Goal: Information Seeking & Learning: Learn about a topic

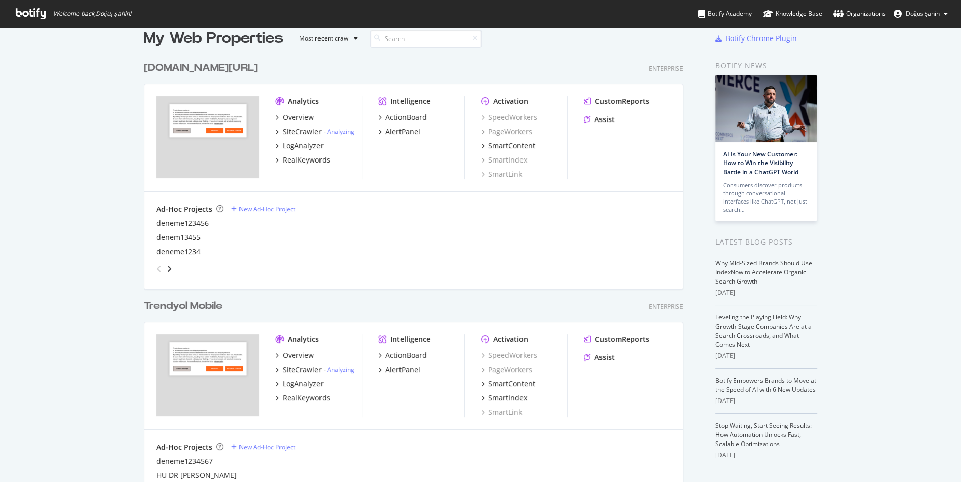
scroll to position [19, 0]
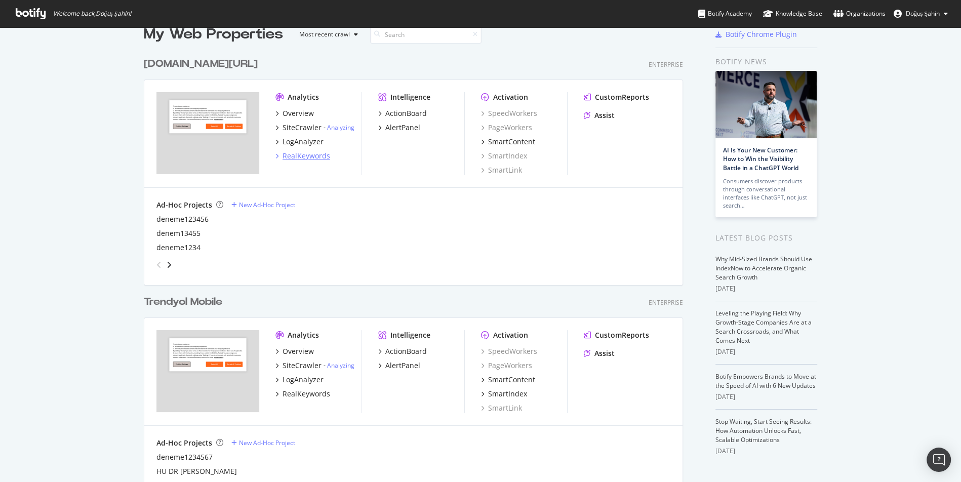
click at [324, 157] on div "RealKeywords" at bounding box center [306, 156] width 48 height 10
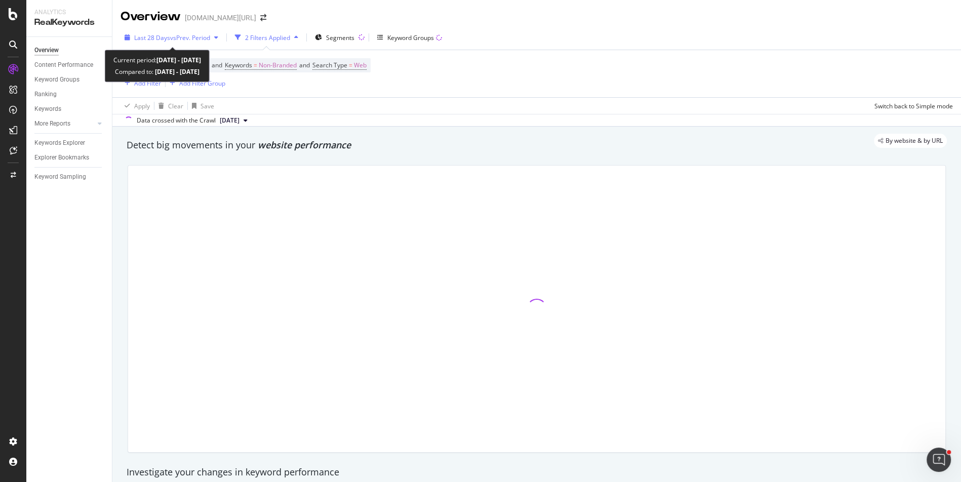
click at [205, 45] on button "Last 28 Days vs Prev. Period" at bounding box center [171, 37] width 102 height 16
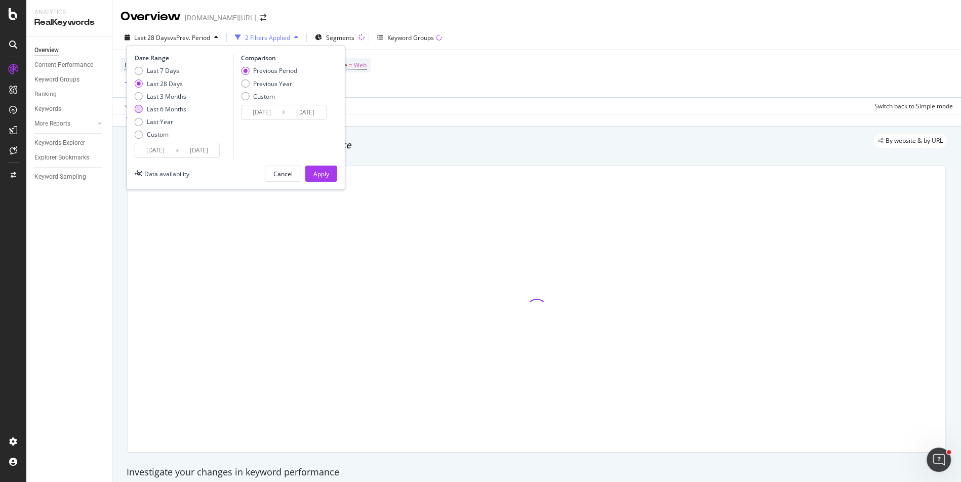
click at [175, 111] on div "Last 6 Months" at bounding box center [166, 109] width 39 height 9
type input "[DATE]"
click at [309, 168] on button "Apply" at bounding box center [321, 174] width 32 height 16
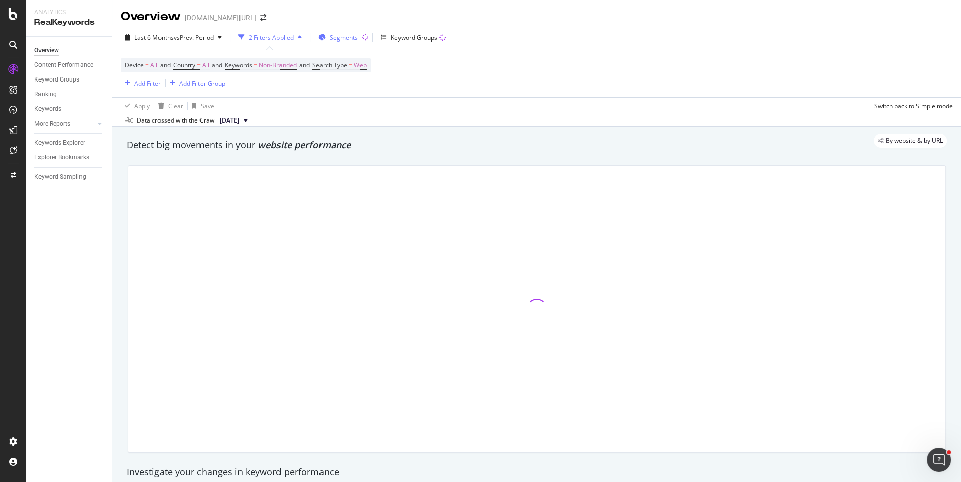
click at [348, 39] on span "Segments" at bounding box center [344, 37] width 28 height 9
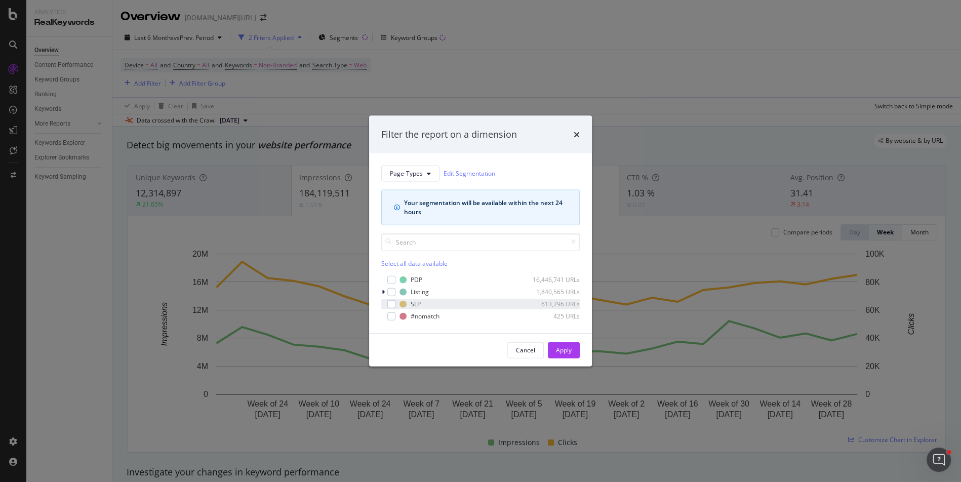
click at [398, 304] on div "SLP 613,296 URLs" at bounding box center [480, 304] width 198 height 10
click at [567, 347] on div "Apply" at bounding box center [564, 350] width 16 height 9
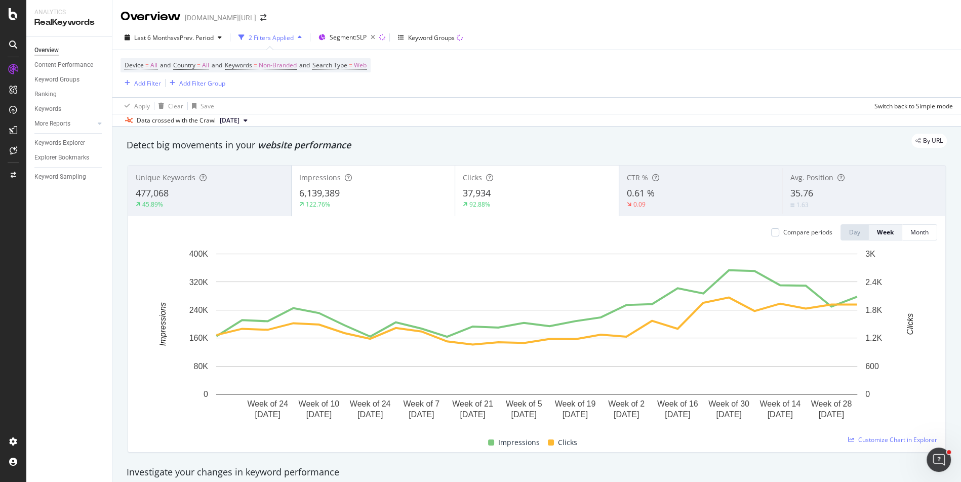
click at [554, 200] on div "92.88%" at bounding box center [537, 204] width 148 height 9
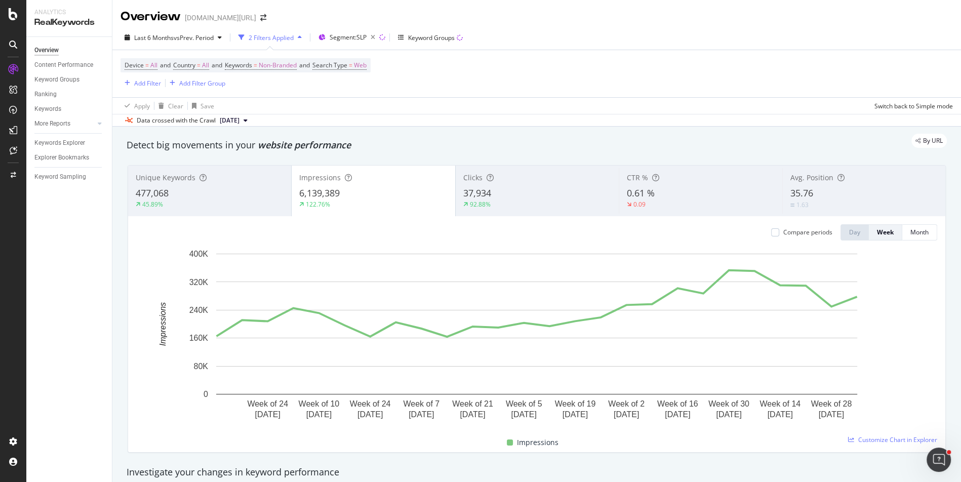
click at [546, 197] on div "37,934" at bounding box center [537, 193] width 148 height 13
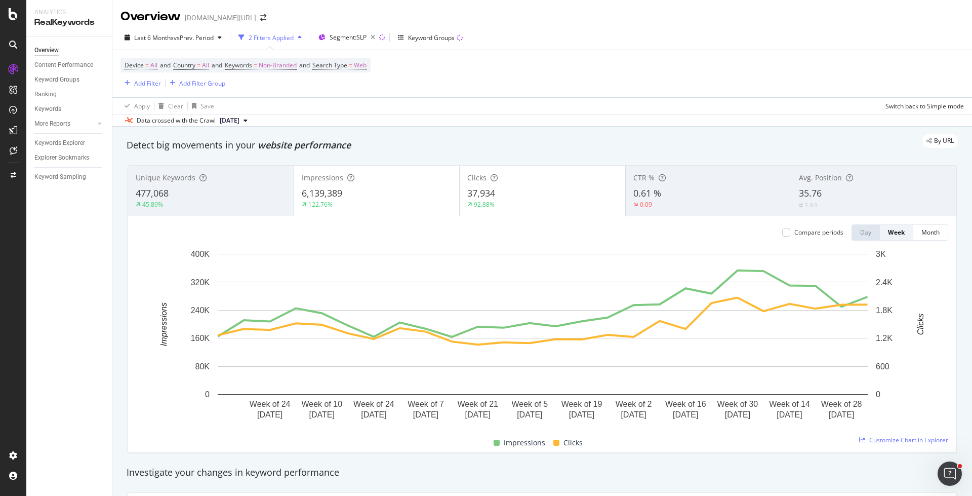
click at [673, 51] on div "Device = All and Country = All and Keywords = Non-Branded and Search Type = Web…" at bounding box center [541, 73] width 843 height 47
click at [230, 17] on div "[DOMAIN_NAME][URL]" at bounding box center [220, 18] width 71 height 10
click at [260, 17] on icon "arrow-right-arrow-left" at bounding box center [263, 17] width 6 height 7
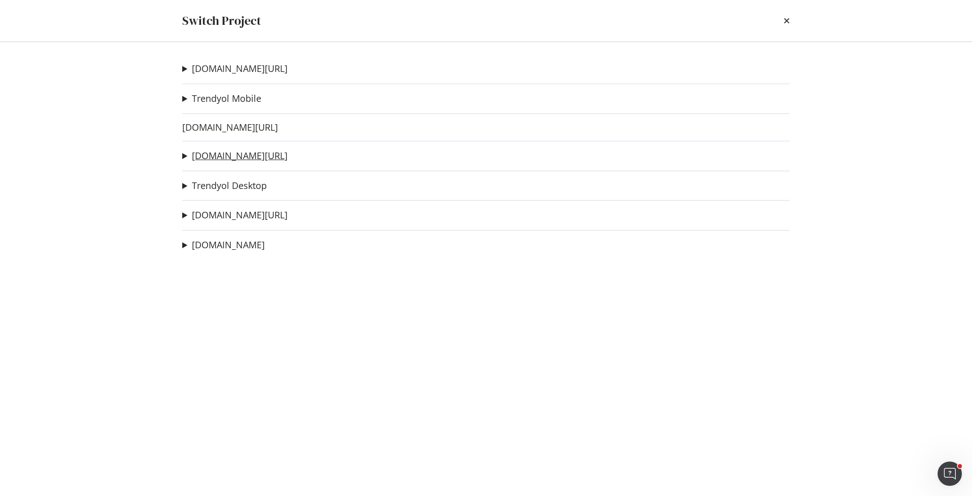
click at [247, 153] on link "[DOMAIN_NAME][URL]" at bounding box center [240, 155] width 96 height 11
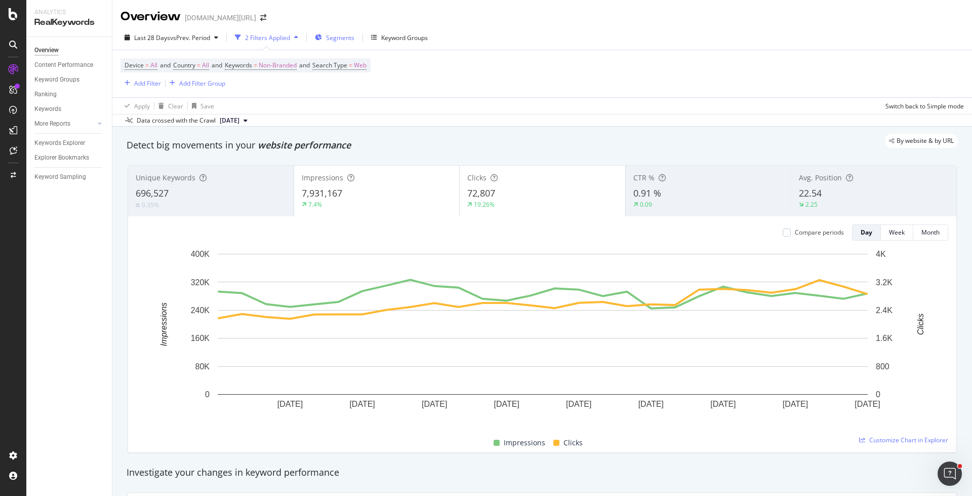
click at [331, 38] on span "Segments" at bounding box center [340, 37] width 28 height 9
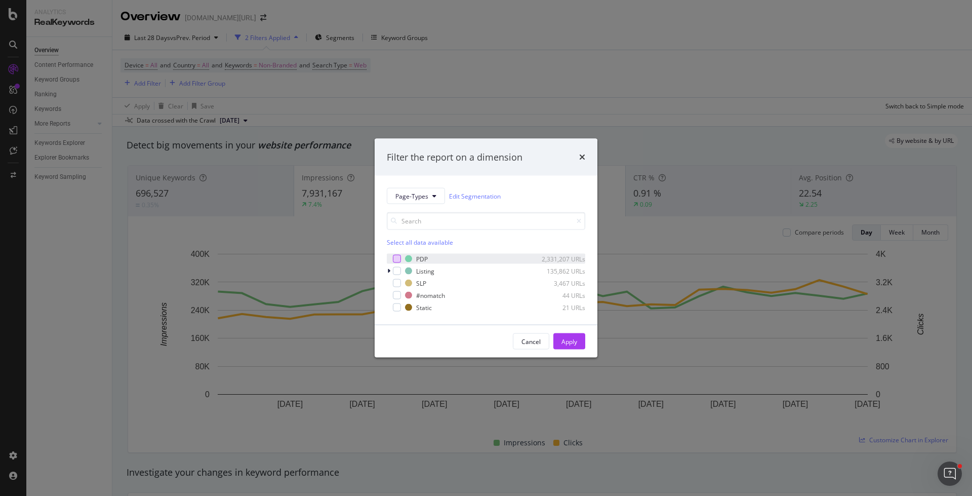
click at [398, 257] on div "modal" at bounding box center [397, 259] width 8 height 8
click at [593, 351] on div "Cancel Apply" at bounding box center [486, 341] width 223 height 32
click at [577, 345] on button "Apply" at bounding box center [569, 341] width 32 height 16
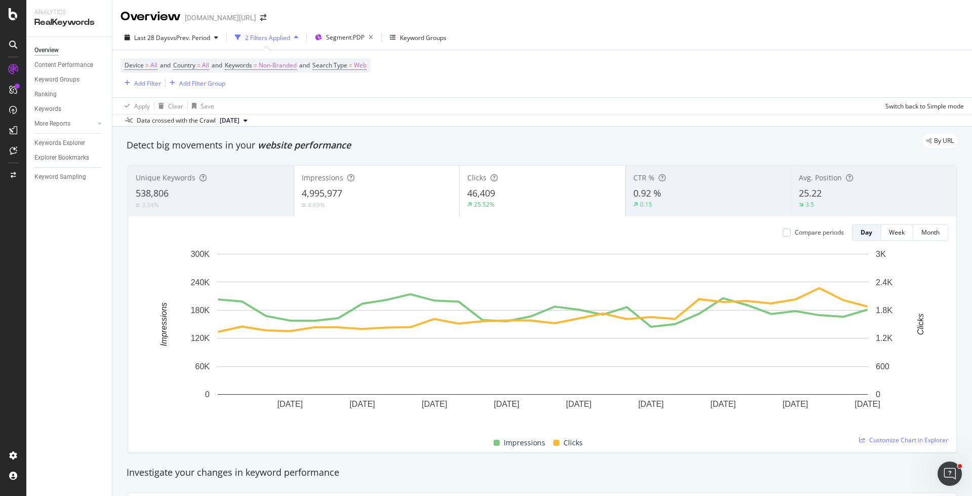
click at [248, 204] on div "3.34%" at bounding box center [211, 205] width 150 height 10
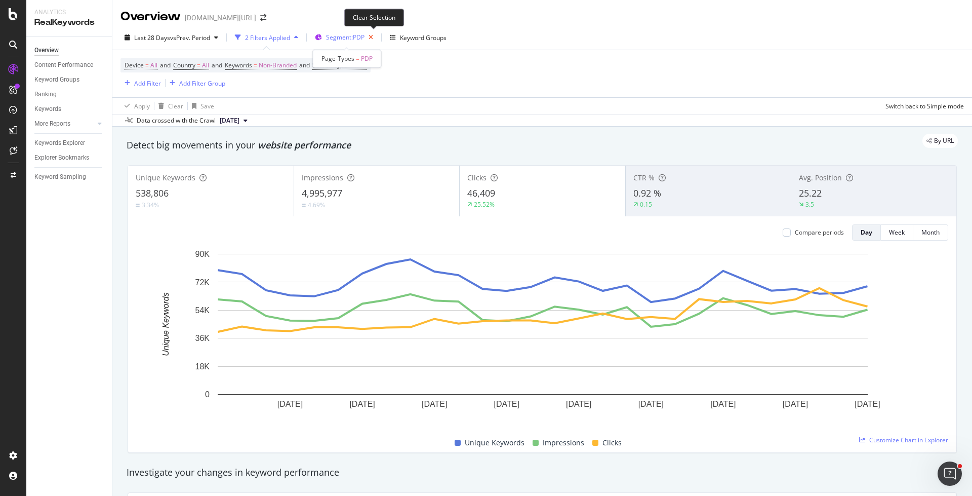
click at [376, 41] on icon "button" at bounding box center [371, 37] width 13 height 14
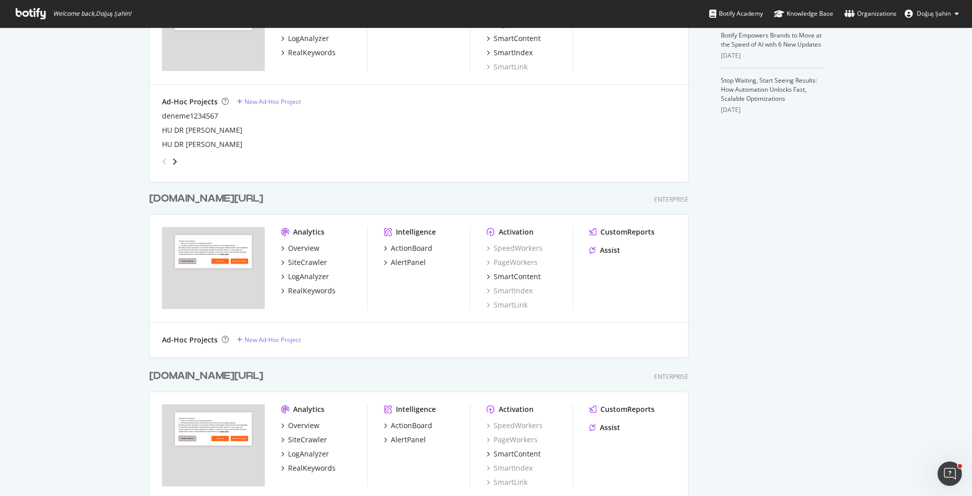
scroll to position [374, 0]
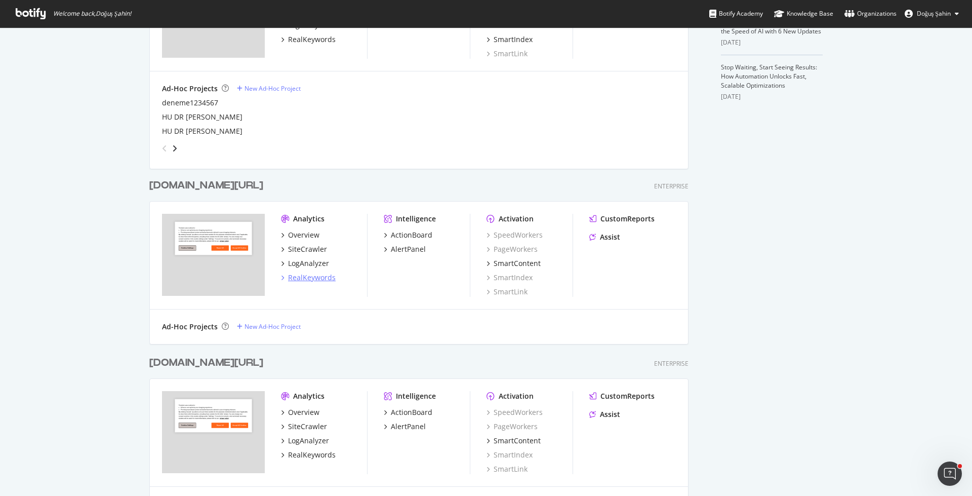
click at [330, 277] on div "RealKeywords" at bounding box center [312, 277] width 48 height 10
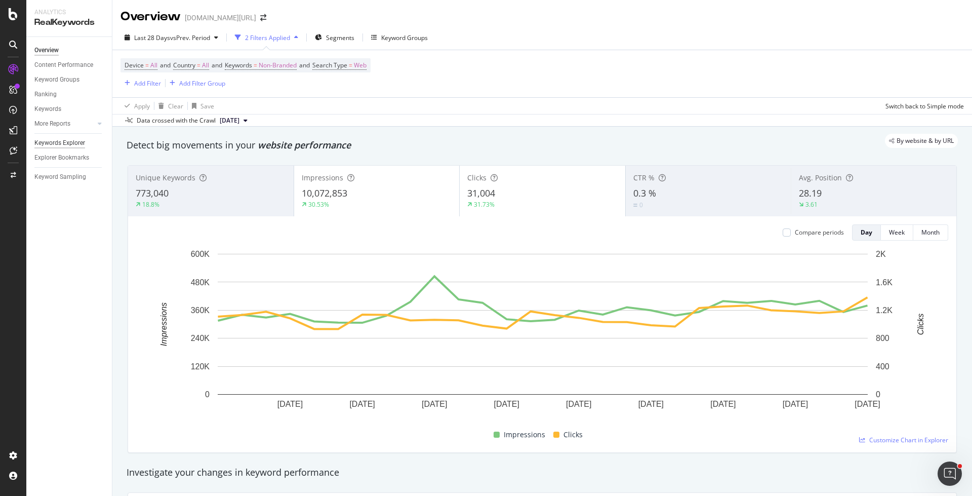
click at [76, 143] on div "Keywords Explorer" at bounding box center [59, 143] width 51 height 11
click at [150, 82] on div "Add Filter" at bounding box center [147, 83] width 27 height 9
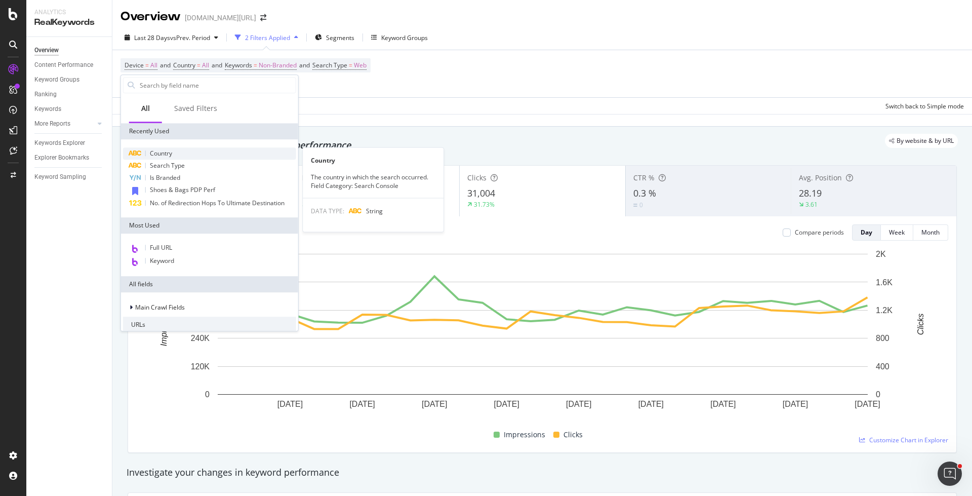
click at [188, 151] on div "Country" at bounding box center [209, 153] width 173 height 12
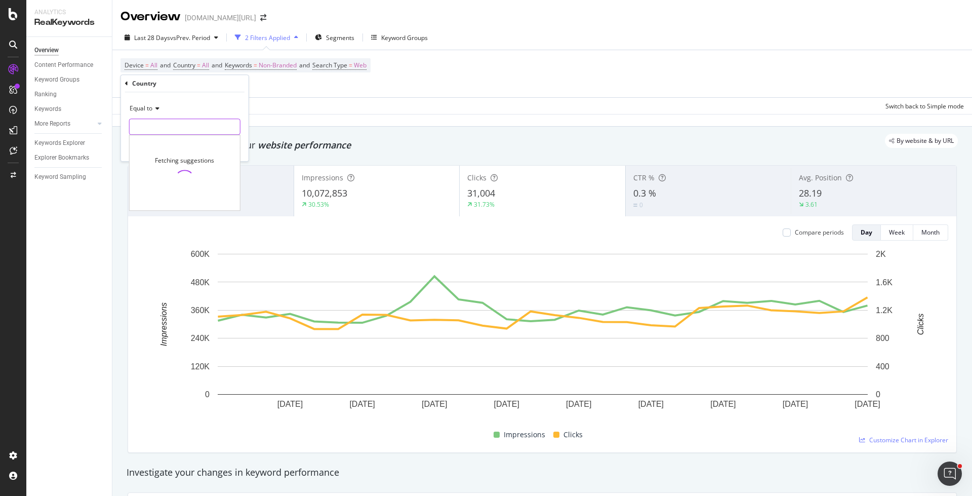
click at [166, 126] on input "text" at bounding box center [185, 126] width 110 height 16
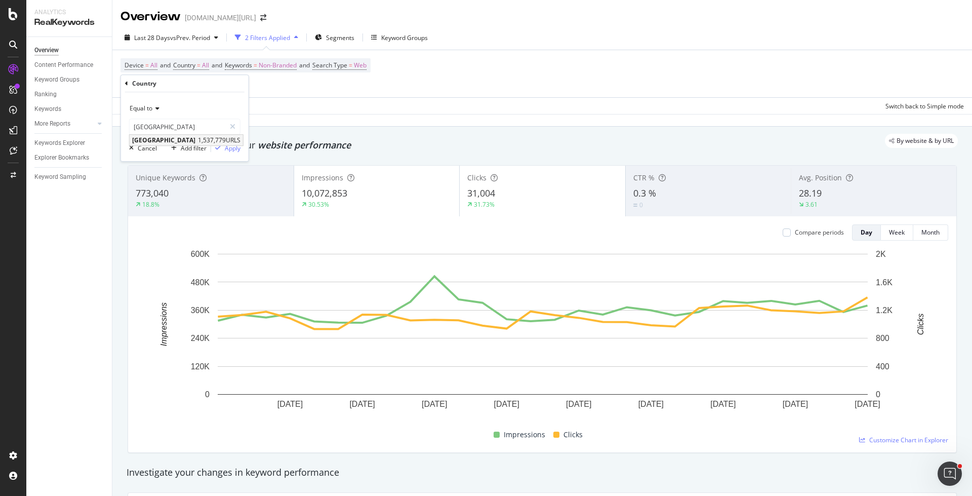
click at [154, 140] on span "Romania" at bounding box center [163, 140] width 63 height 9
type input "Romania"
click at [232, 140] on div "Equal to Romania rou Cancel Add filter Apply" at bounding box center [185, 126] width 128 height 69
click at [232, 150] on div "Apply" at bounding box center [233, 148] width 16 height 9
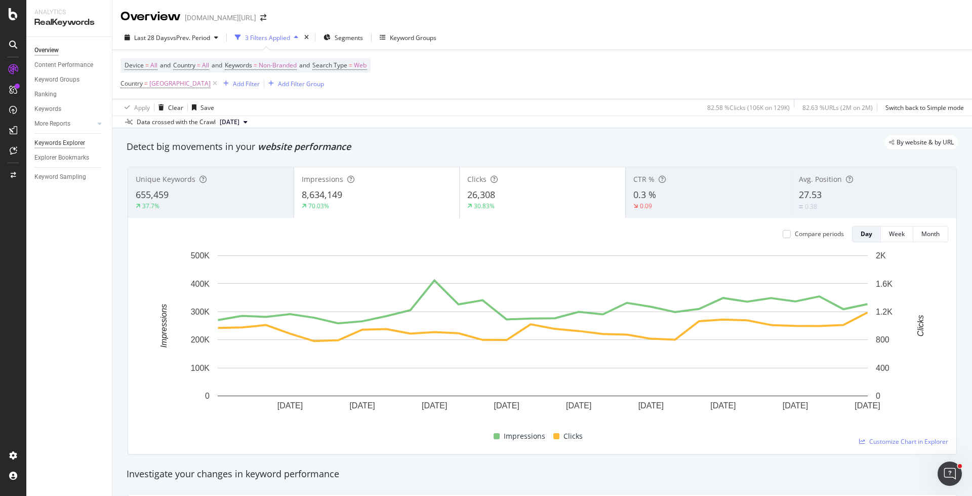
click at [83, 142] on div "Keywords Explorer" at bounding box center [59, 143] width 51 height 11
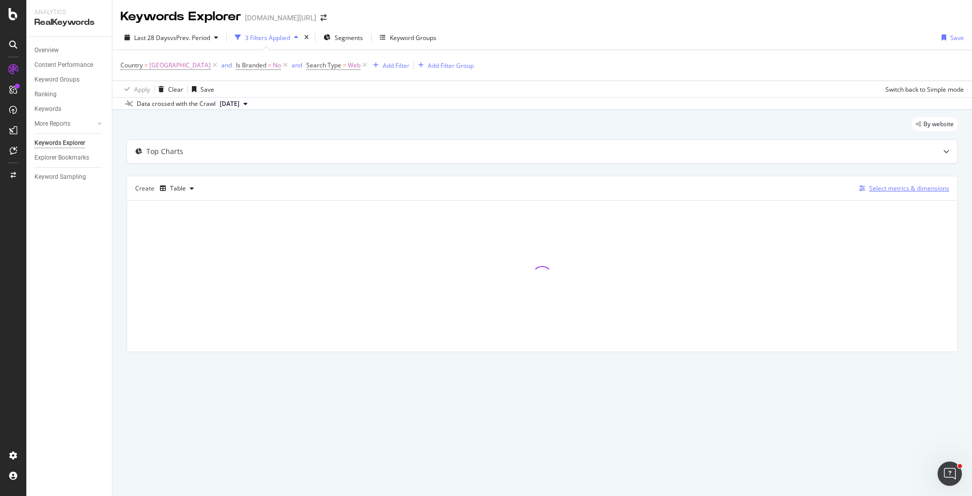
click at [893, 185] on div "Select metrics & dimensions" at bounding box center [909, 188] width 80 height 9
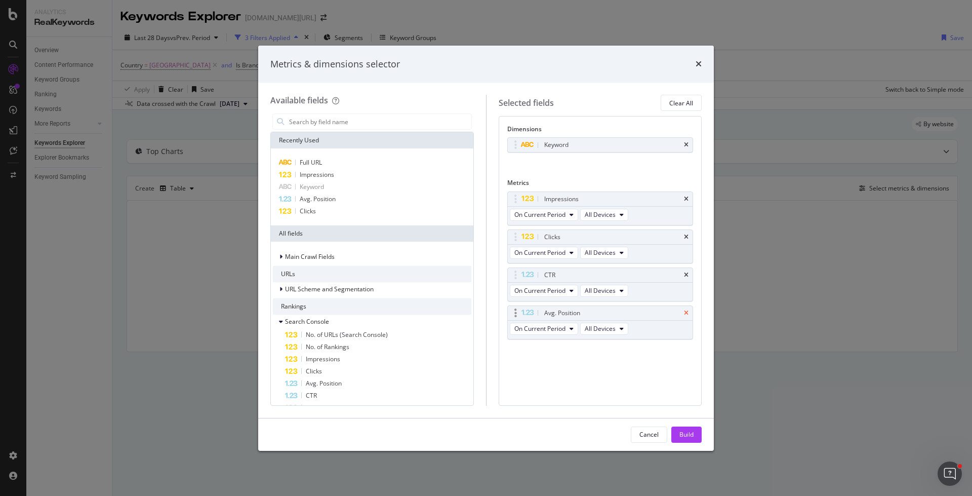
click at [684, 310] on icon "times" at bounding box center [686, 313] width 5 height 6
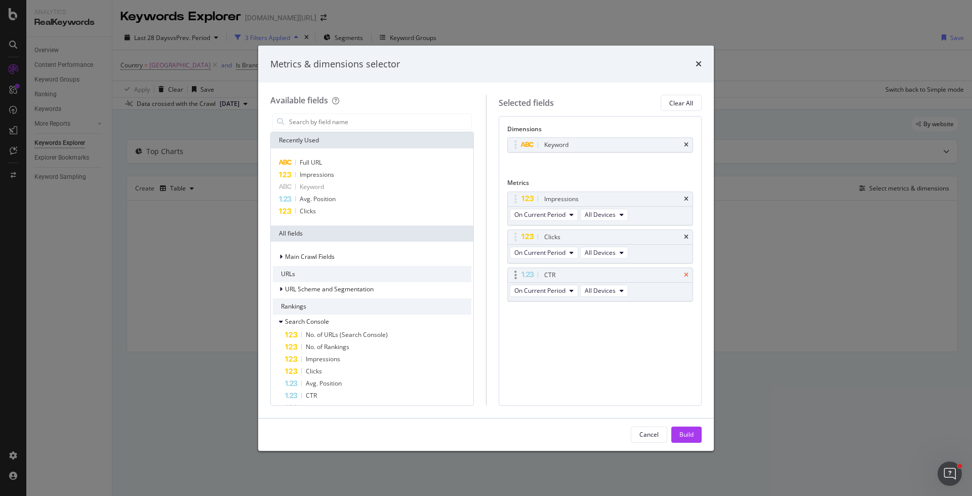
click at [685, 275] on icon "times" at bounding box center [686, 275] width 5 height 6
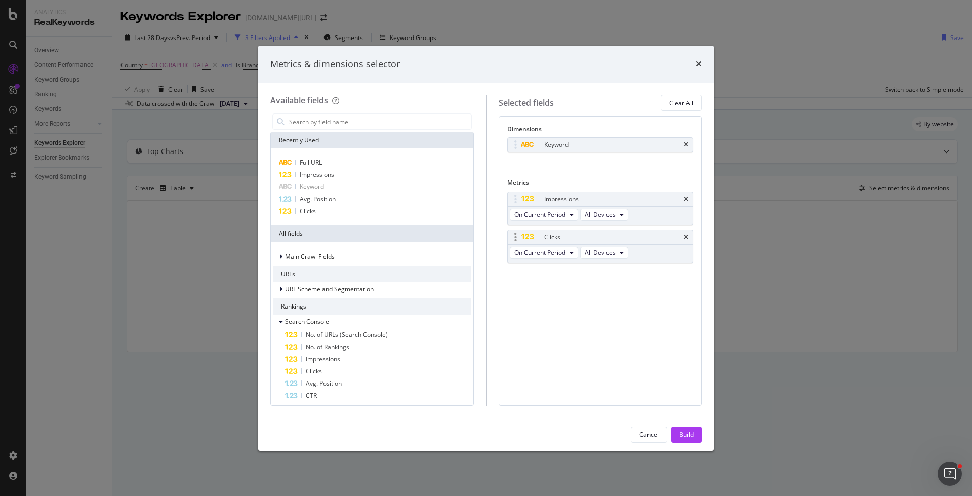
click at [684, 231] on div "Clicks" at bounding box center [600, 237] width 185 height 14
click at [687, 235] on icon "times" at bounding box center [686, 237] width 5 height 6
click at [686, 432] on div "Build" at bounding box center [686, 434] width 14 height 9
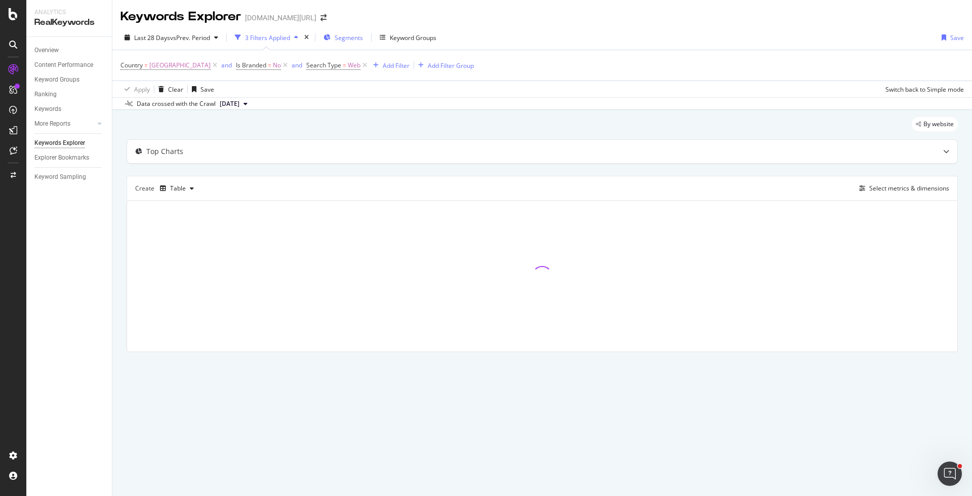
click at [344, 36] on span "Segments" at bounding box center [349, 37] width 28 height 9
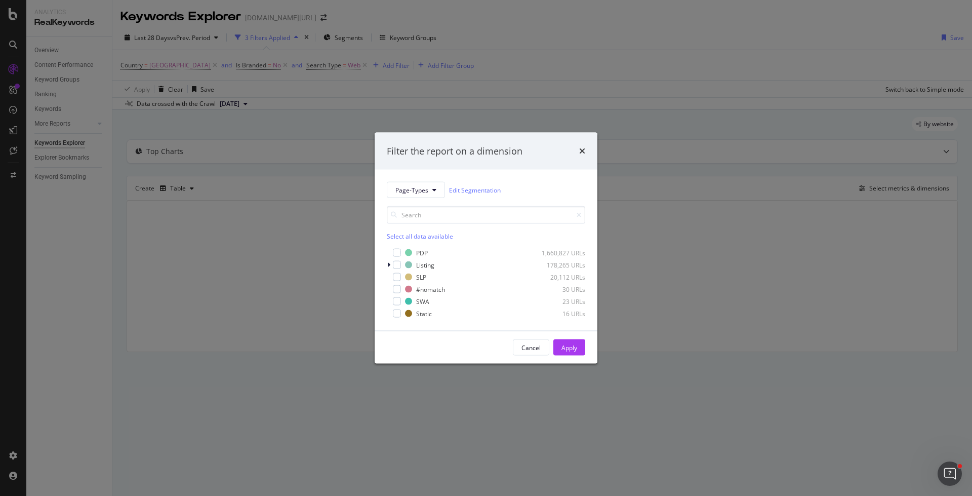
click at [589, 104] on div "Filter the report on a dimension Page-Types Edit Segmentation Select all data a…" at bounding box center [486, 248] width 972 height 496
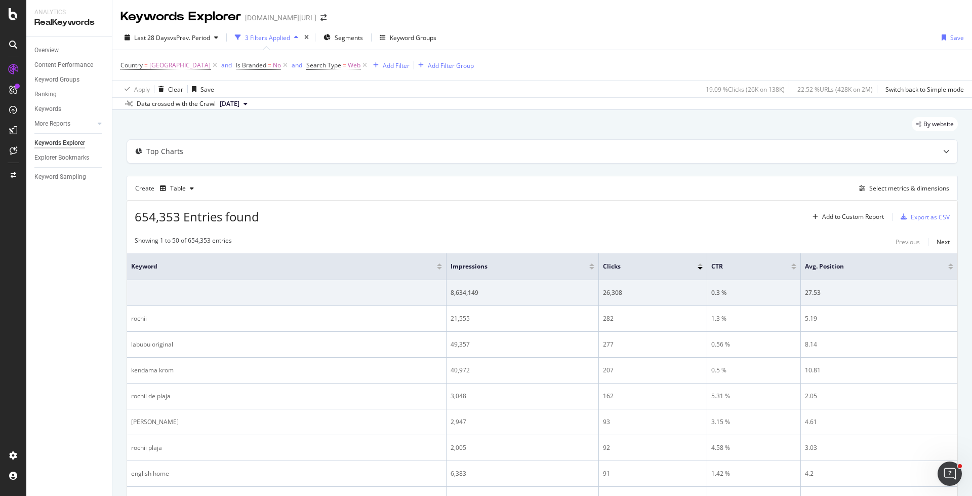
click at [884, 193] on div "Create Table Select metrics & dimensions" at bounding box center [542, 188] width 831 height 24
click at [884, 189] on div "Select metrics & dimensions" at bounding box center [909, 188] width 80 height 9
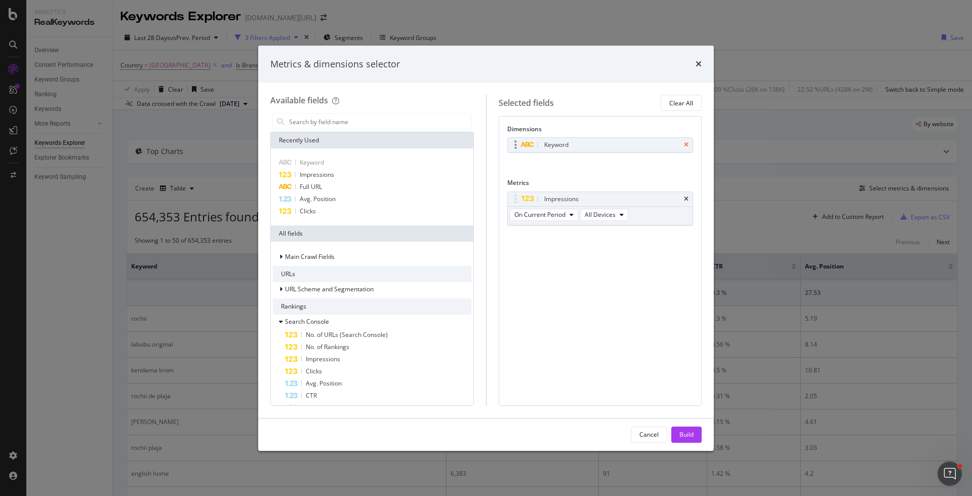
click at [687, 143] on icon "times" at bounding box center [686, 145] width 5 height 6
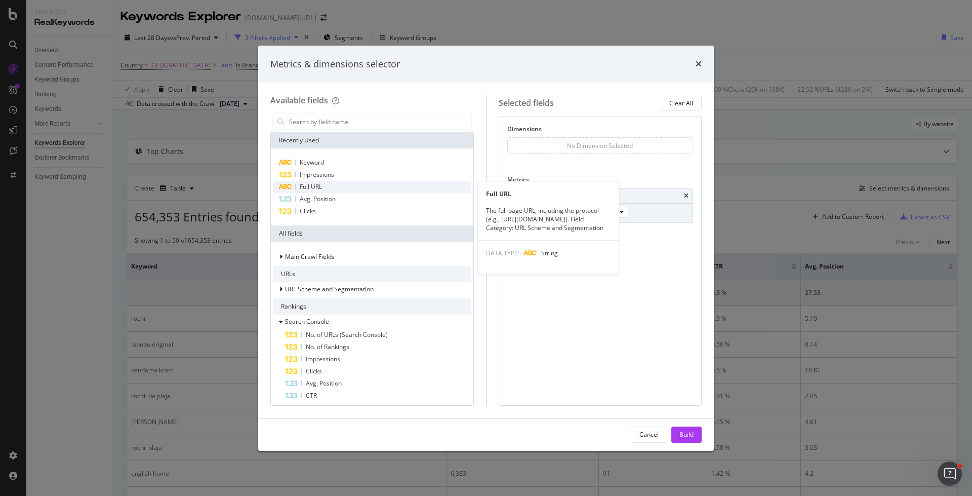
click at [365, 183] on div "Full URL" at bounding box center [372, 187] width 198 height 12
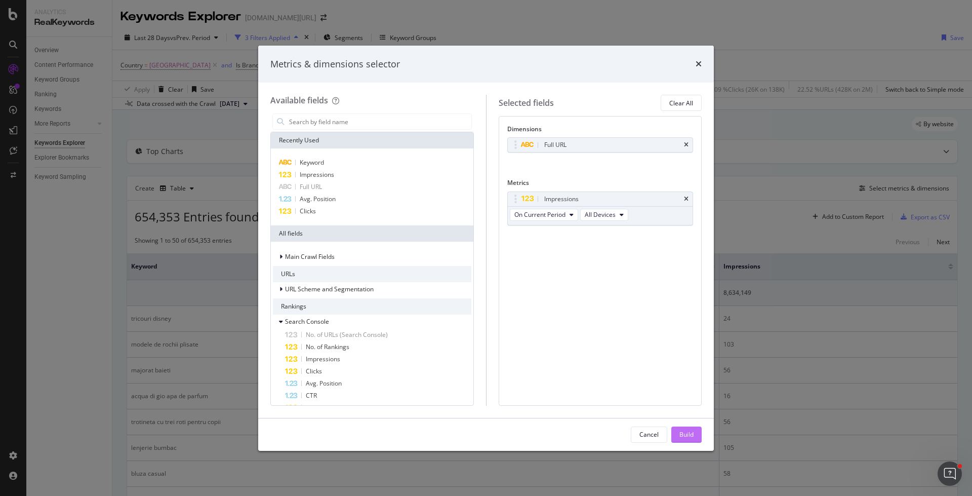
click at [681, 431] on div "Build" at bounding box center [686, 434] width 14 height 9
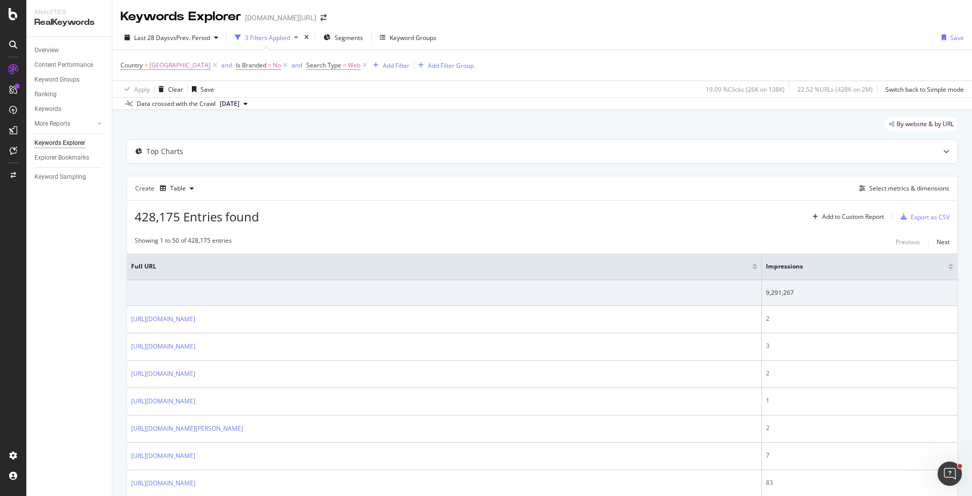
click at [950, 261] on div "Impressions" at bounding box center [859, 266] width 187 height 10
click at [950, 264] on div at bounding box center [950, 266] width 5 height 6
click at [950, 267] on div at bounding box center [950, 268] width 5 height 3
click at [919, 214] on div "Export as CSV" at bounding box center [930, 217] width 39 height 9
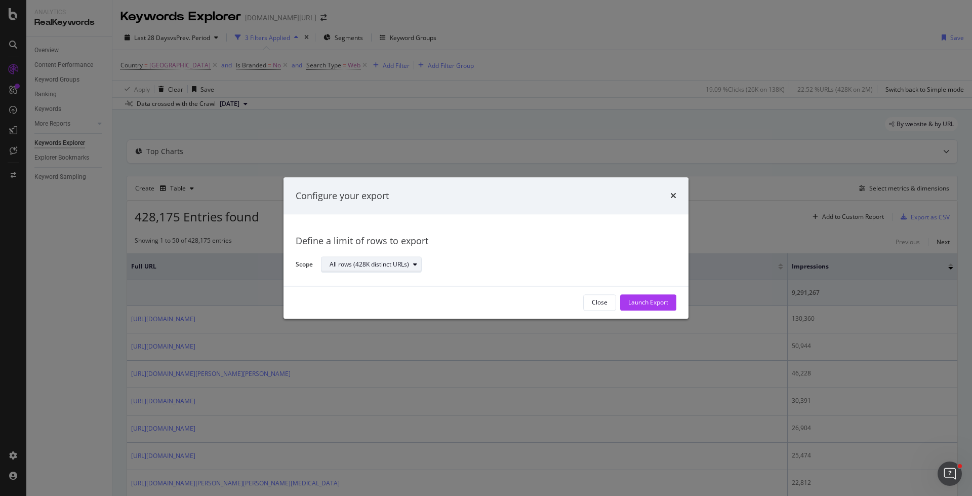
click at [378, 265] on div "All rows (428K distinct URLs)" at bounding box center [369, 265] width 79 height 6
click at [372, 295] on div "Define a limit" at bounding box center [377, 298] width 102 height 13
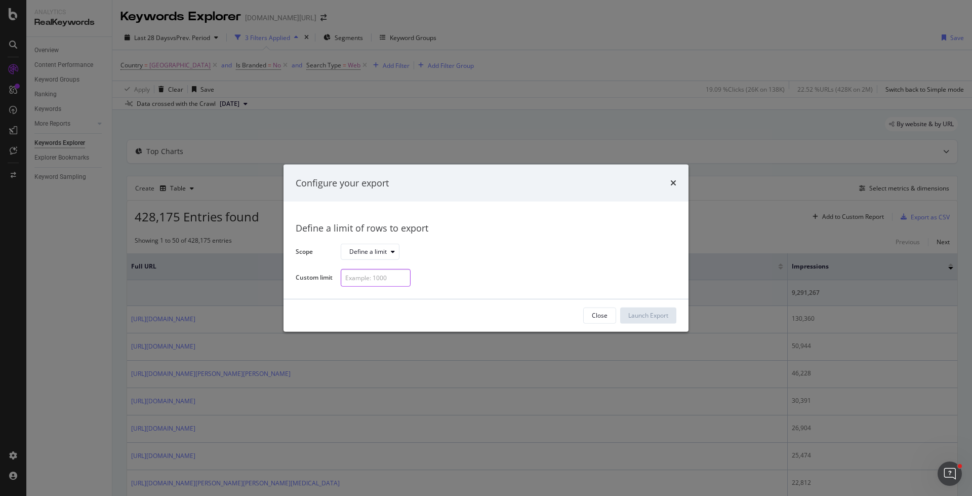
click at [370, 281] on input "modal" at bounding box center [376, 278] width 70 height 18
click at [597, 313] on div "Close" at bounding box center [600, 315] width 16 height 9
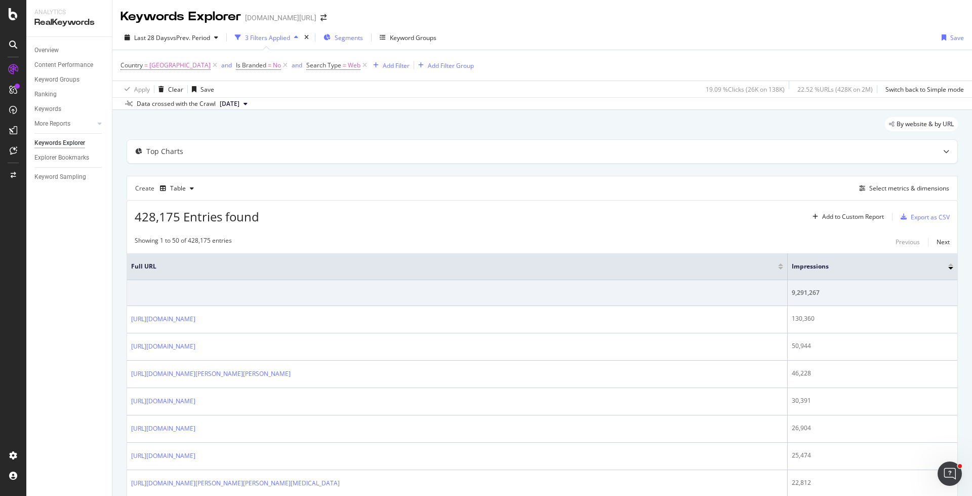
click at [342, 34] on span "Segments" at bounding box center [349, 37] width 28 height 9
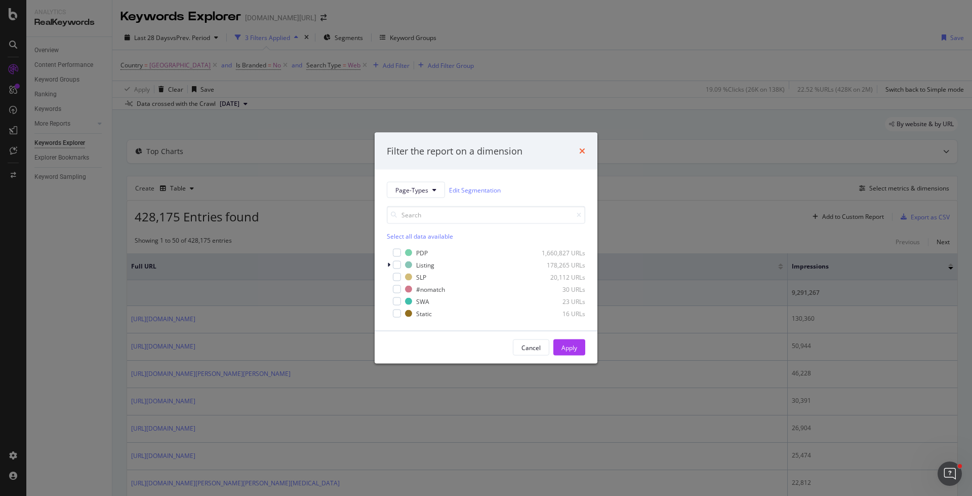
click at [584, 154] on icon "times" at bounding box center [582, 151] width 6 height 8
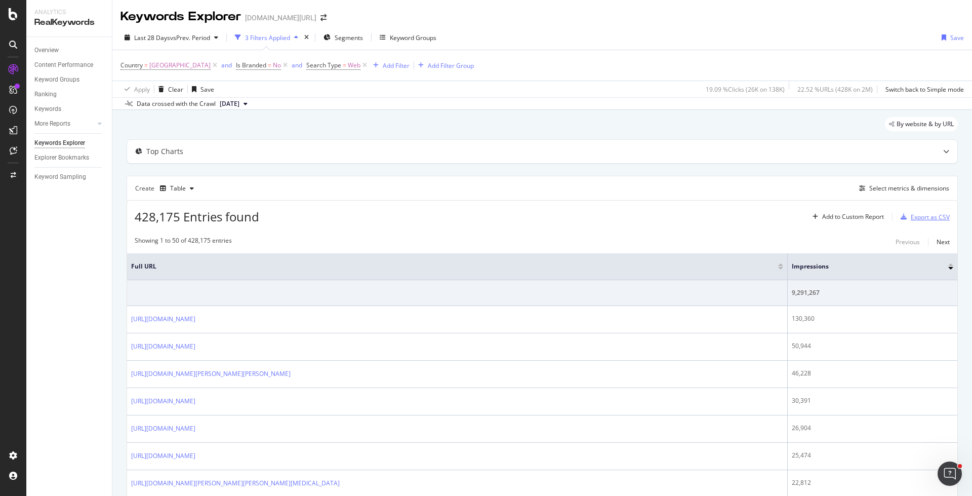
click at [922, 213] on div "Export as CSV" at bounding box center [930, 217] width 39 height 9
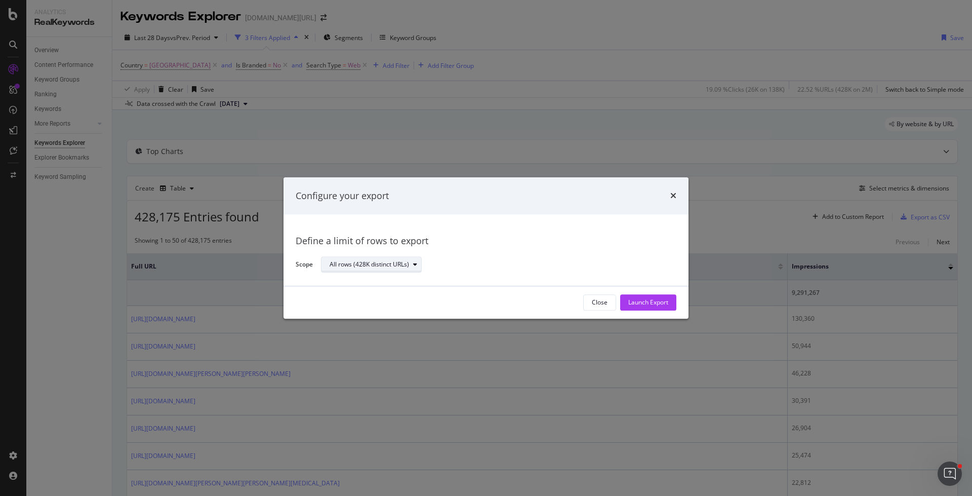
click at [397, 270] on div "All rows (428K distinct URLs)" at bounding box center [376, 265] width 92 height 14
click at [390, 296] on div "Define a limit" at bounding box center [377, 298] width 102 height 13
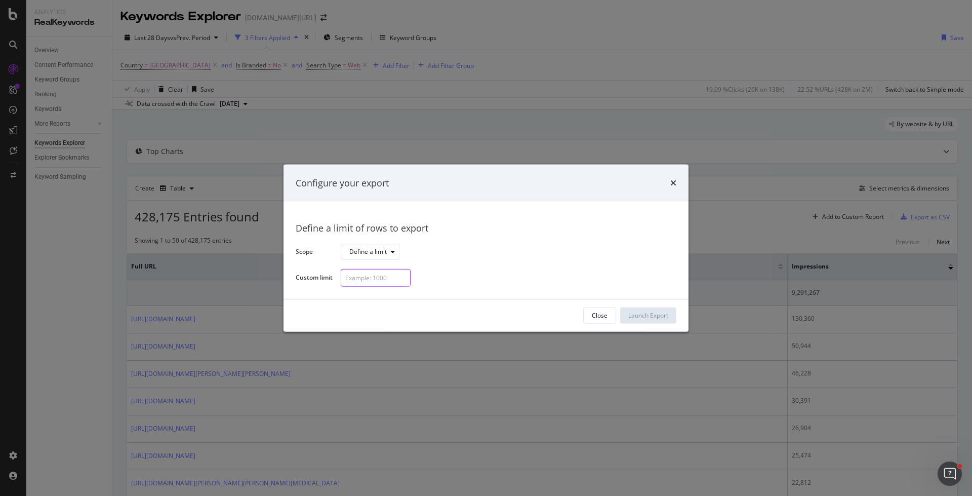
click at [363, 271] on input "modal" at bounding box center [376, 278] width 70 height 18
type input "100"
click at [649, 316] on div "Launch Export" at bounding box center [648, 315] width 40 height 9
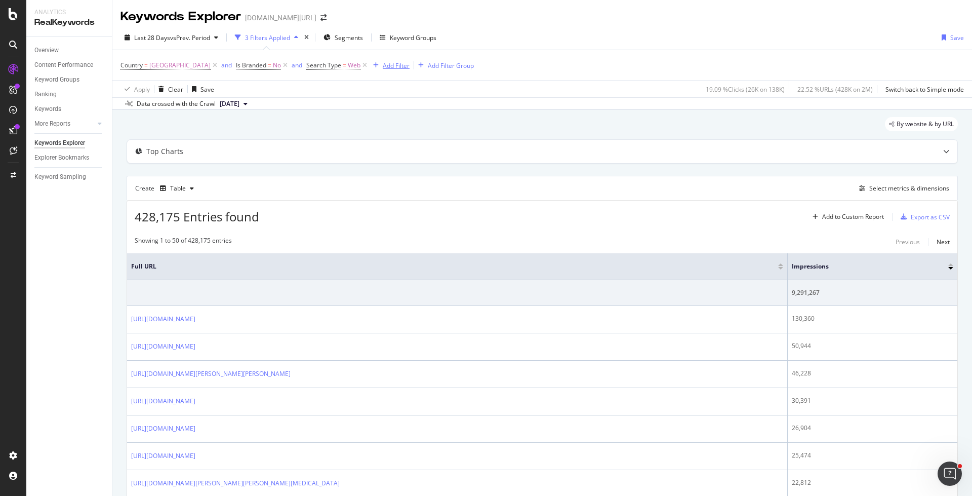
click at [383, 67] on div "Add Filter" at bounding box center [396, 65] width 27 height 9
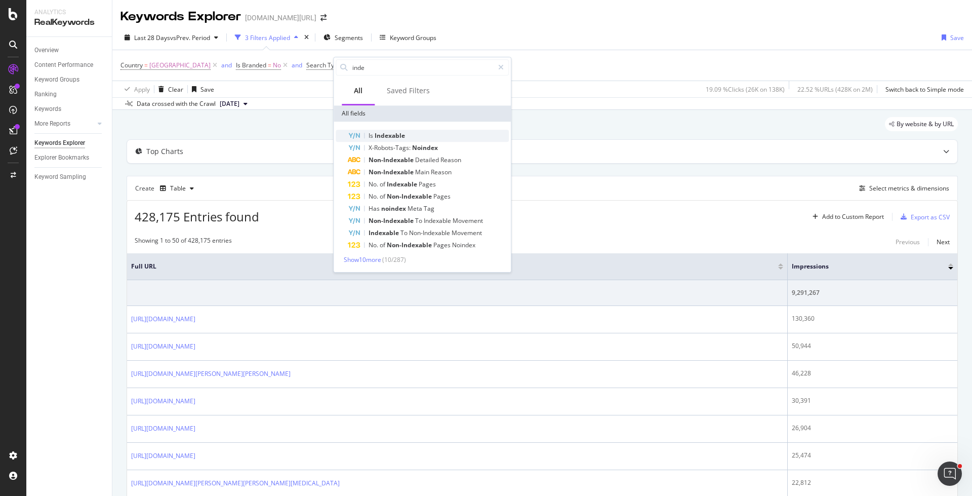
type input "inde"
click at [395, 135] on span "Indexable" at bounding box center [390, 135] width 30 height 9
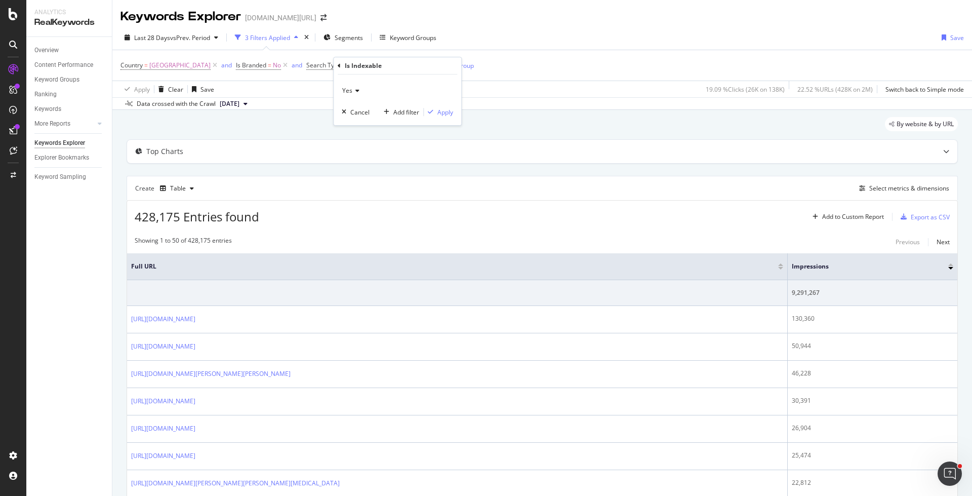
click at [436, 105] on div "Yes Cancel Add filter Apply" at bounding box center [398, 99] width 128 height 51
click at [443, 114] on div "Apply" at bounding box center [445, 112] width 16 height 9
click at [920, 218] on div "Export as CSV" at bounding box center [930, 217] width 39 height 9
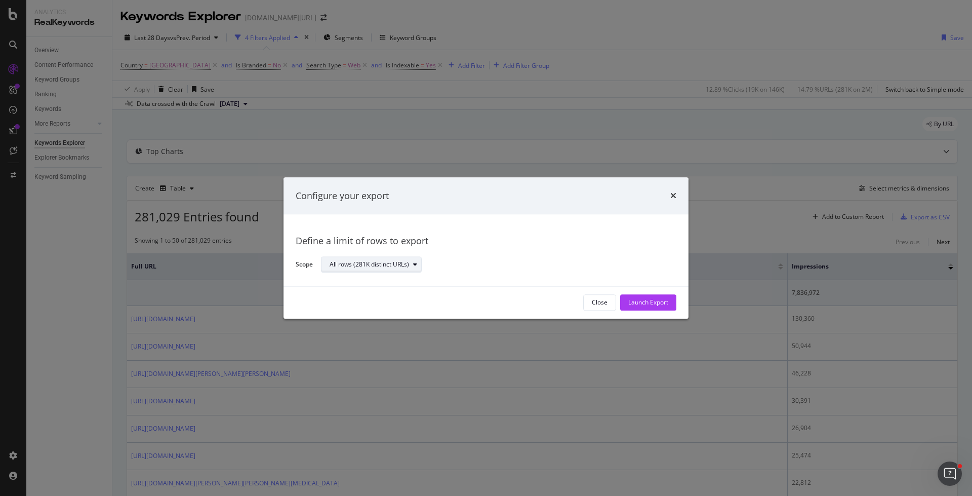
click at [391, 266] on div "All rows (281K distinct URLs)" at bounding box center [369, 265] width 79 height 6
click at [390, 299] on div "Define a limit" at bounding box center [377, 298] width 102 height 13
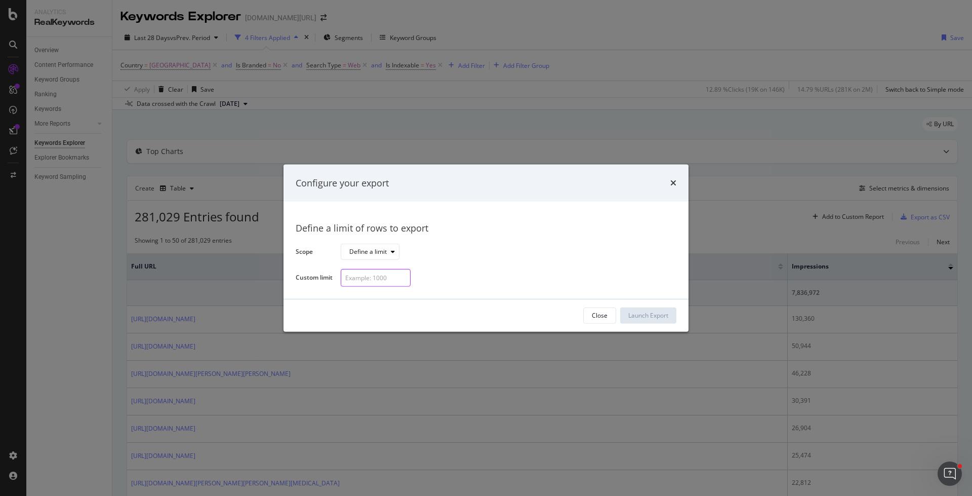
click at [379, 275] on input "modal" at bounding box center [376, 278] width 70 height 18
type input "100"
click at [656, 319] on div "Launch Export" at bounding box center [648, 315] width 40 height 9
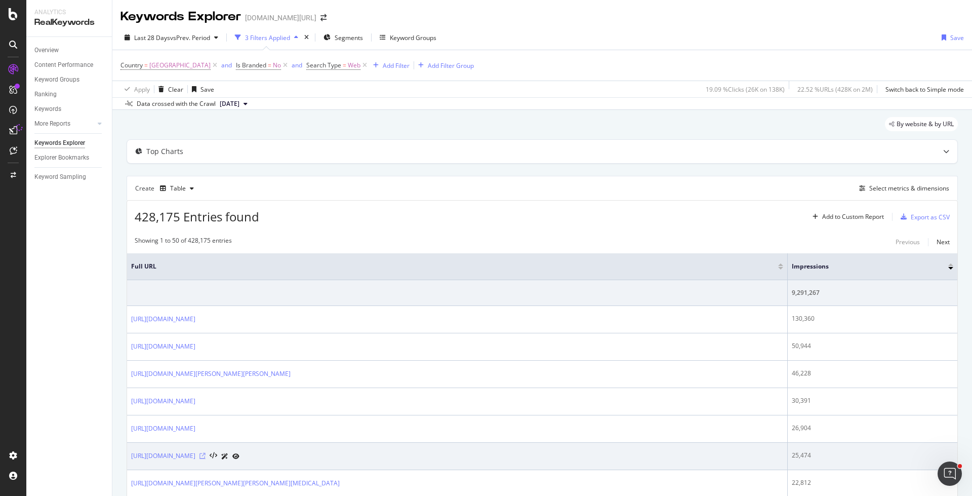
click at [206, 453] on icon at bounding box center [202, 456] width 6 height 6
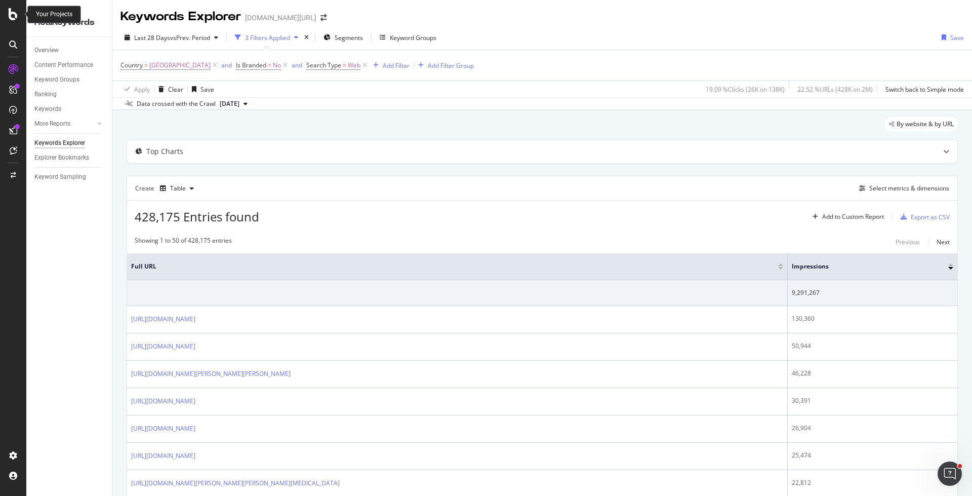
click at [14, 18] on icon at bounding box center [13, 14] width 9 height 12
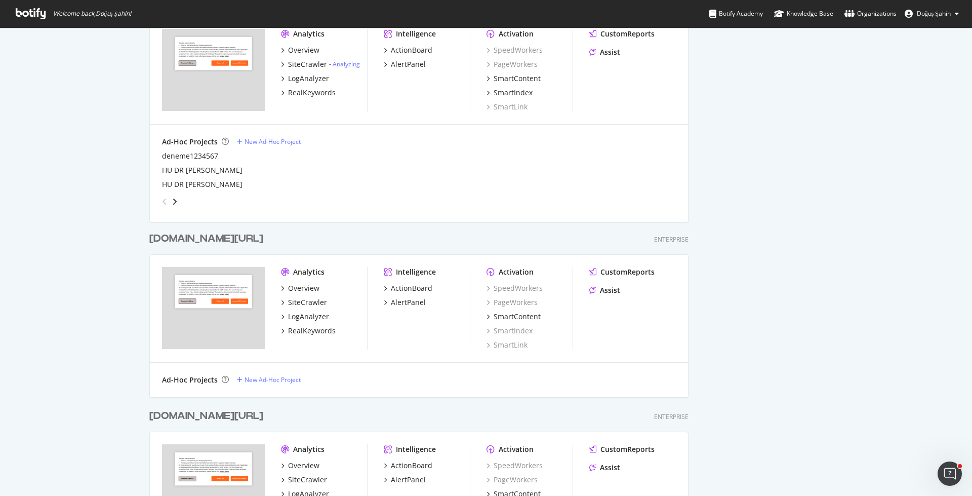
scroll to position [588, 0]
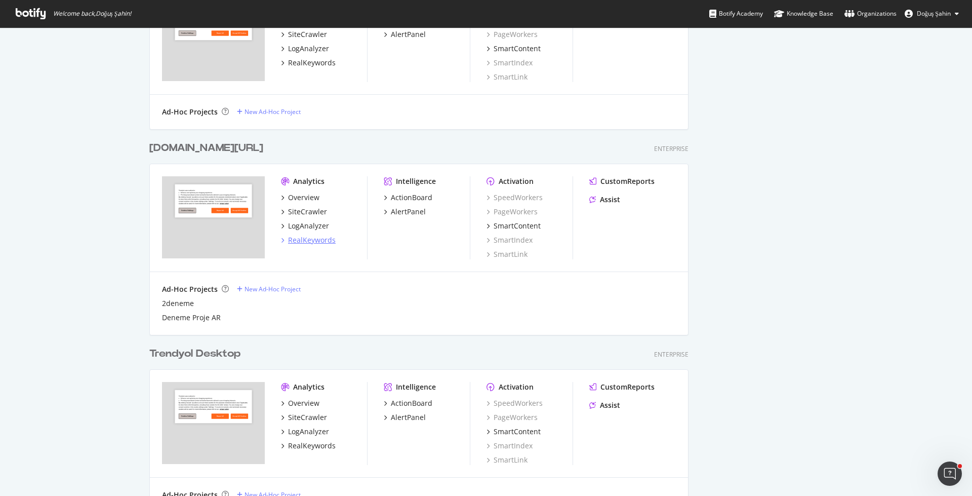
click at [332, 237] on div "RealKeywords" at bounding box center [312, 240] width 48 height 10
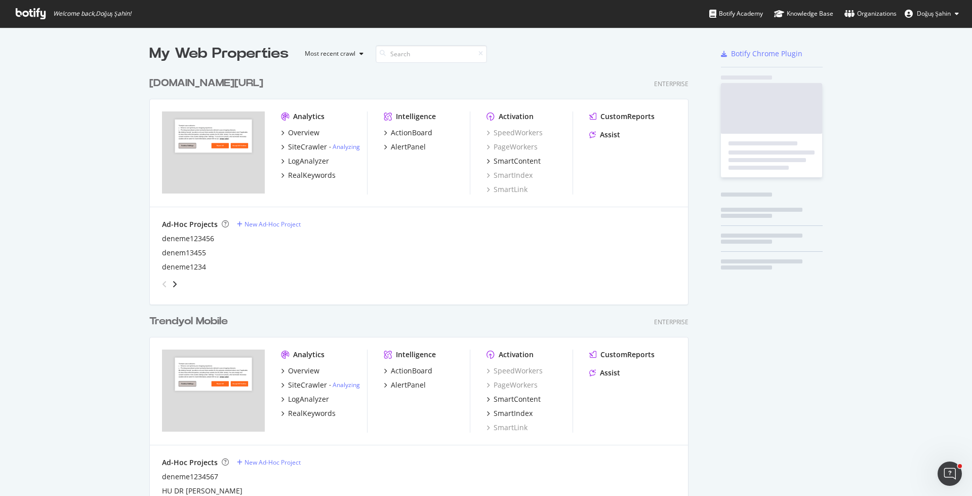
scroll to position [495, 972]
click at [303, 173] on div "RealKeywords" at bounding box center [312, 175] width 48 height 10
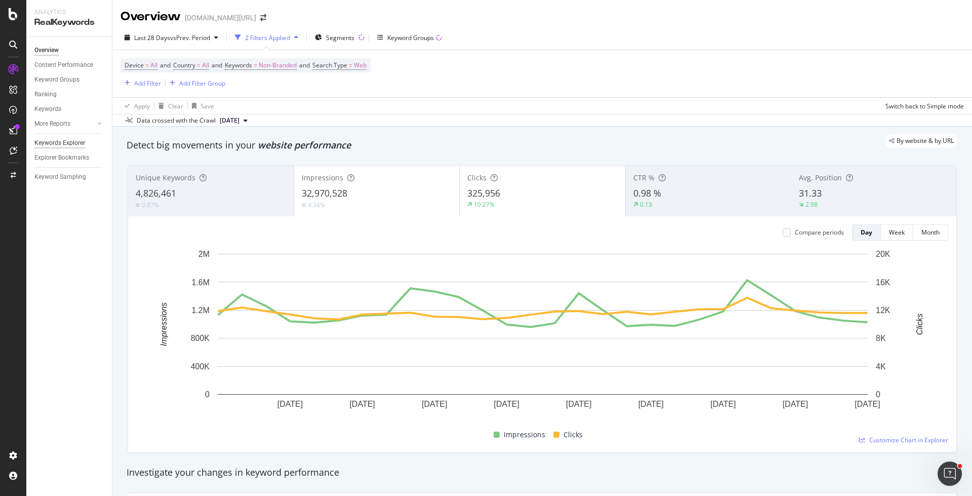
click at [76, 144] on div "Keywords Explorer" at bounding box center [59, 143] width 51 height 11
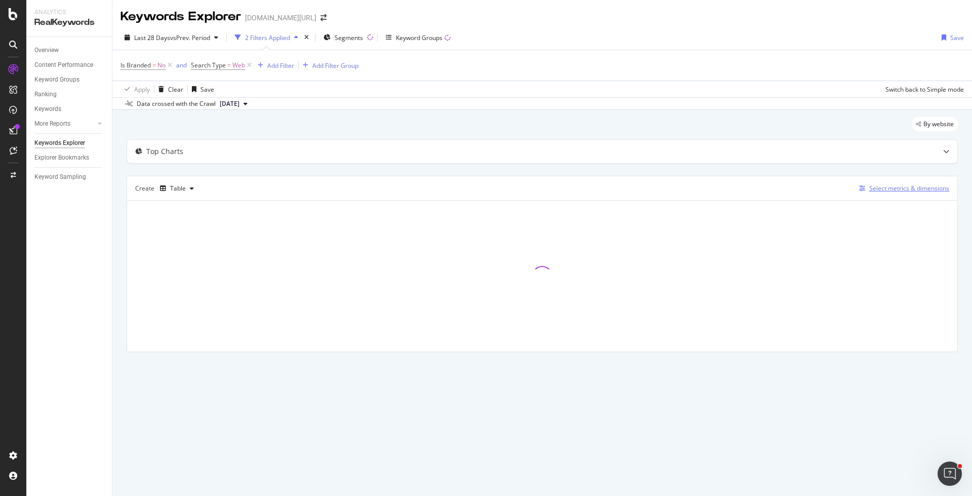
click at [880, 184] on div "Select metrics & dimensions" at bounding box center [909, 188] width 80 height 9
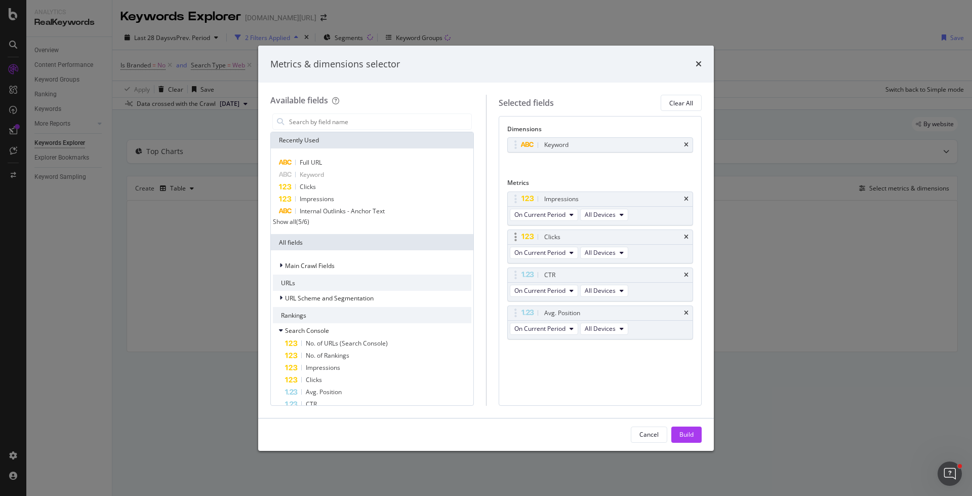
click at [691, 232] on div "Clicks" at bounding box center [600, 237] width 185 height 14
click at [689, 234] on icon "times" at bounding box center [686, 237] width 5 height 6
click at [689, 272] on icon "times" at bounding box center [686, 275] width 5 height 6
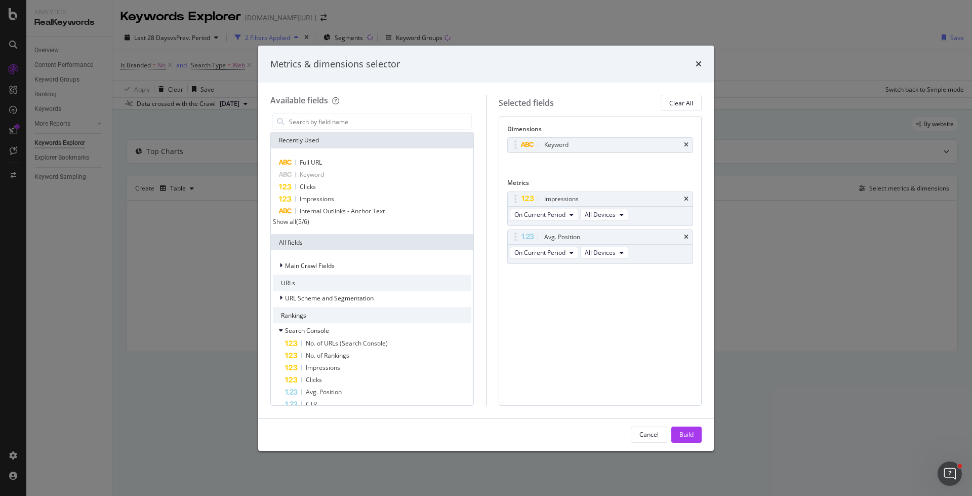
click at [689, 234] on icon "times" at bounding box center [686, 237] width 5 height 6
click at [684, 145] on icon "times" at bounding box center [686, 145] width 5 height 6
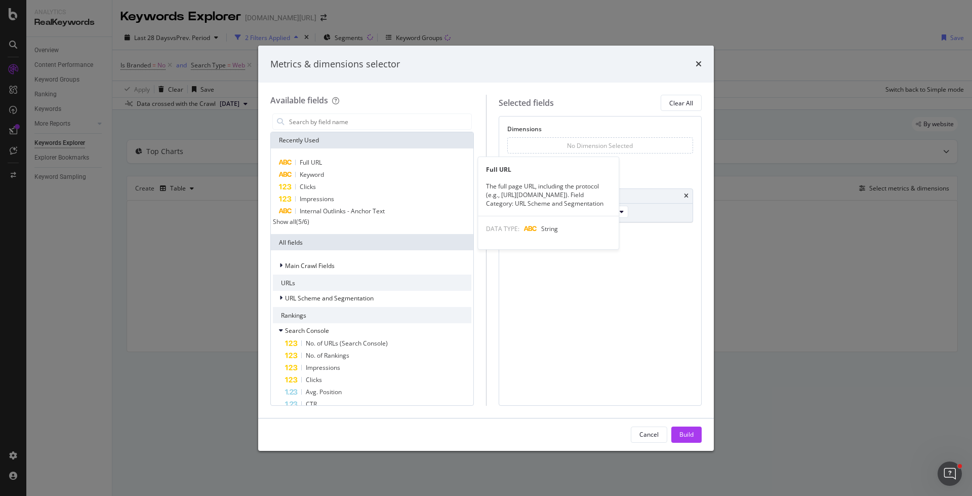
drag, startPoint x: 402, startPoint y: 158, endPoint x: 564, endPoint y: 301, distance: 216.7
click at [402, 158] on div "Full URL" at bounding box center [372, 162] width 198 height 12
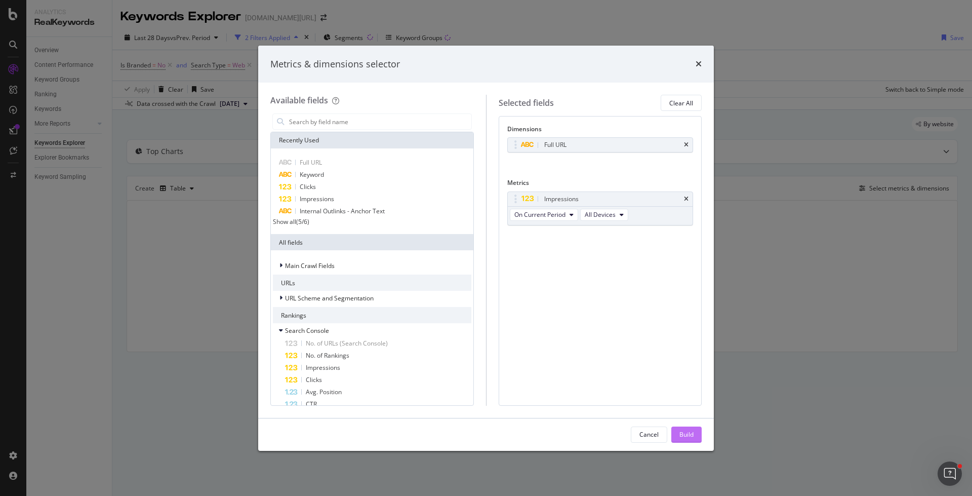
click at [689, 427] on div "Build" at bounding box center [686, 434] width 14 height 15
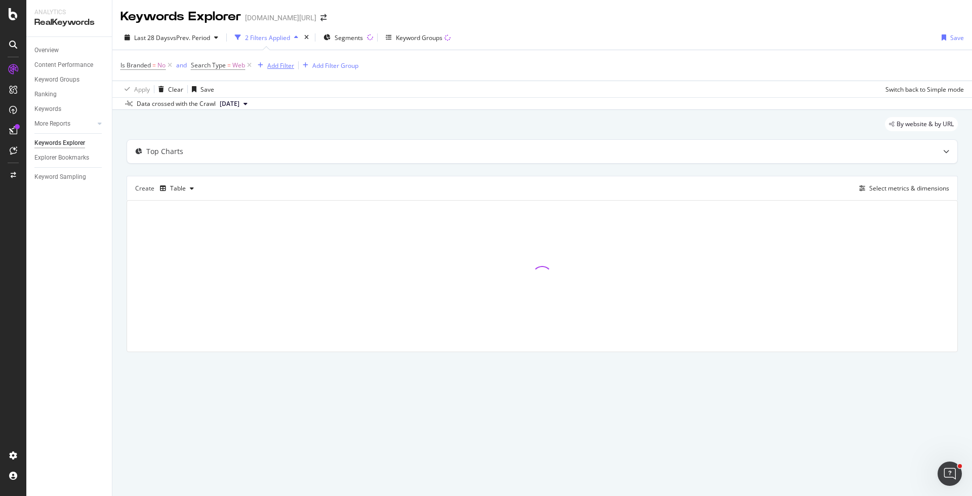
click at [281, 66] on div "Add Filter" at bounding box center [280, 65] width 27 height 9
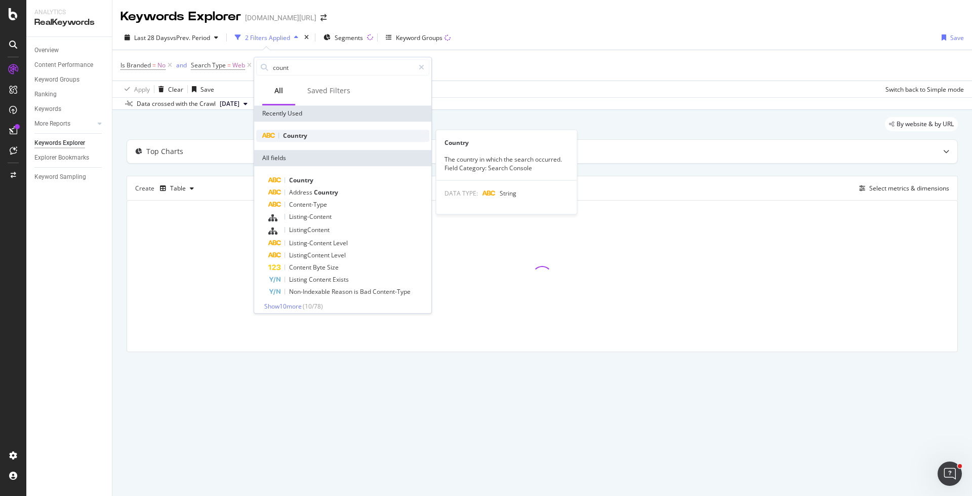
type input "count"
click at [312, 138] on div "Country" at bounding box center [342, 136] width 173 height 12
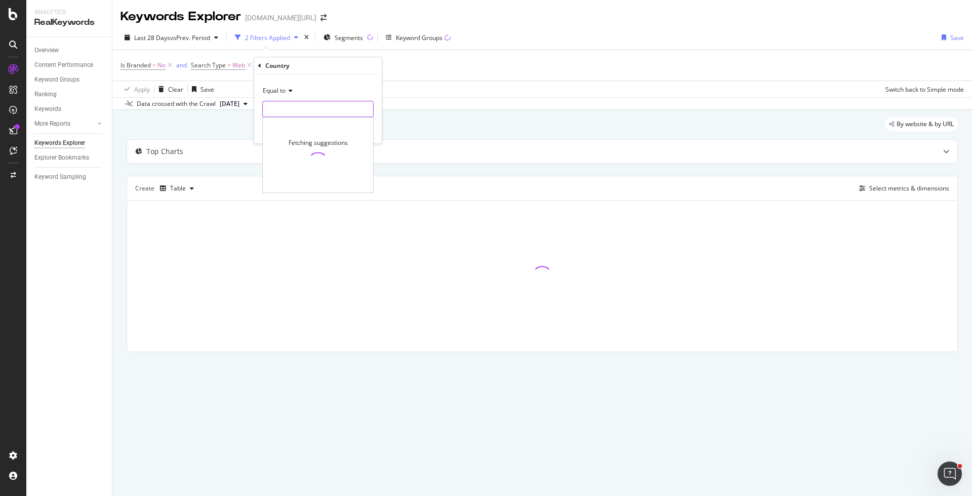
click at [284, 105] on input "text" at bounding box center [318, 109] width 110 height 16
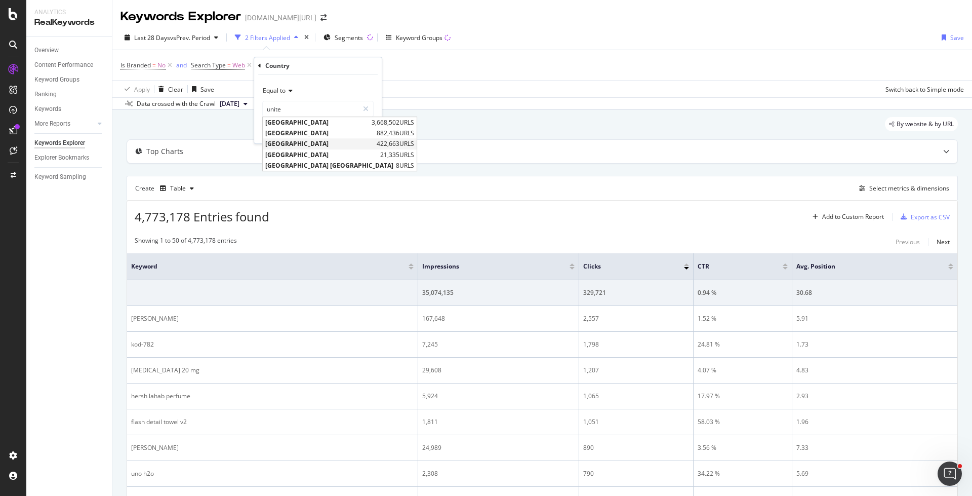
click at [303, 140] on span "[GEOGRAPHIC_DATA]" at bounding box center [319, 144] width 109 height 9
type input "[GEOGRAPHIC_DATA]"
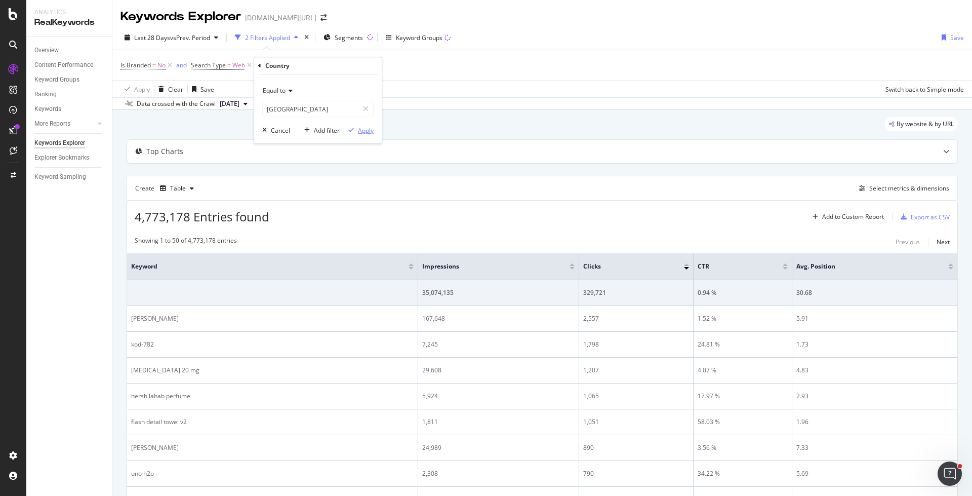
click at [360, 126] on div "Apply" at bounding box center [366, 130] width 16 height 9
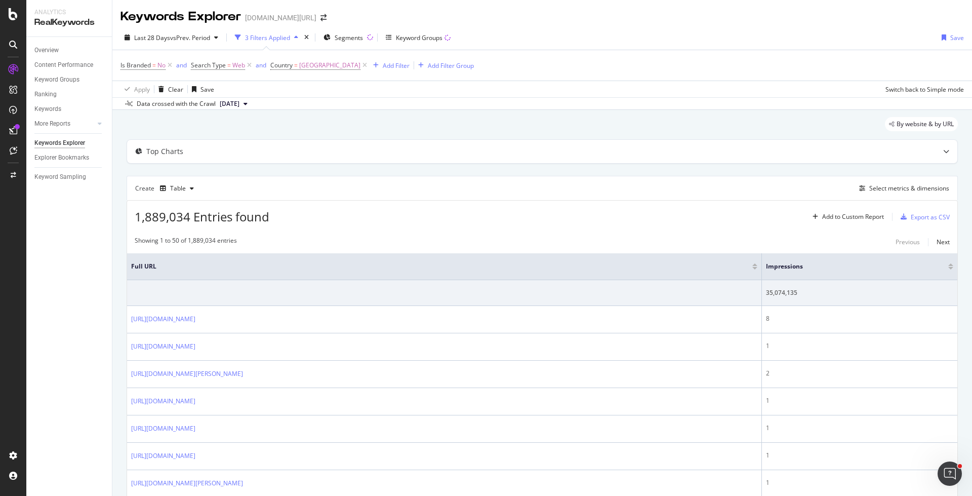
click at [950, 267] on div at bounding box center [950, 268] width 5 height 3
click at [353, 39] on span "Segments" at bounding box center [349, 37] width 28 height 9
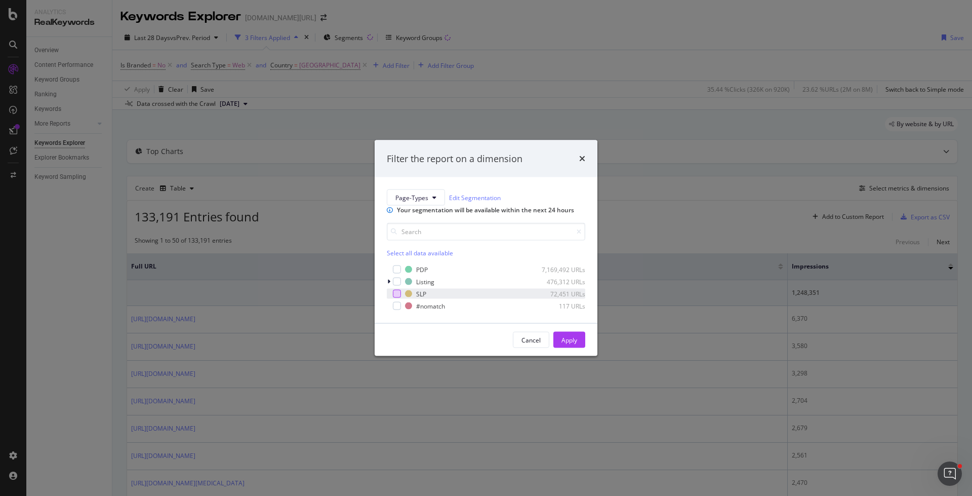
click at [400, 298] on div "modal" at bounding box center [397, 294] width 8 height 8
click at [400, 286] on div "modal" at bounding box center [397, 281] width 8 height 8
click at [400, 291] on div "PDP 7,169,492 URLs Listing 476,312 URLs SLP 72,451 URLs #nomatch 117 URLs" at bounding box center [486, 287] width 198 height 47
click at [399, 273] on div "modal" at bounding box center [397, 269] width 8 height 8
click at [583, 348] on button "Apply" at bounding box center [569, 340] width 32 height 16
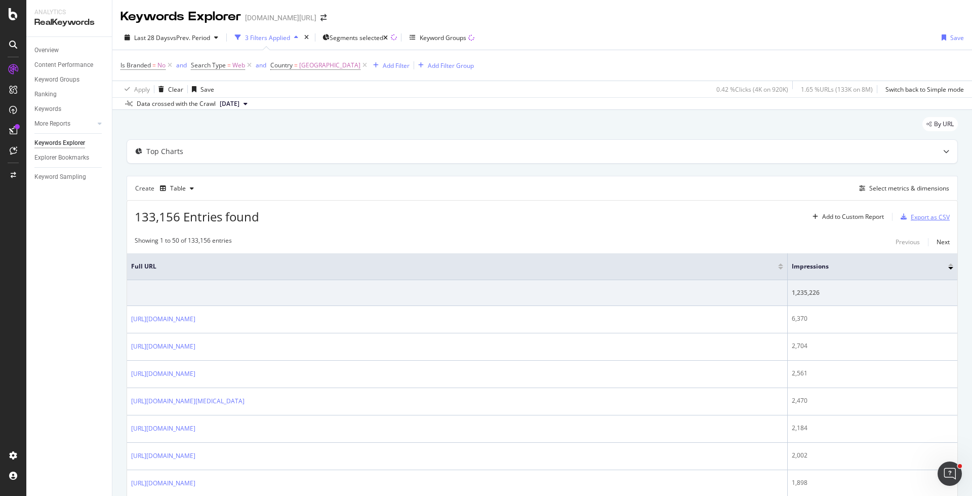
click at [912, 217] on div "Export as CSV" at bounding box center [930, 217] width 39 height 9
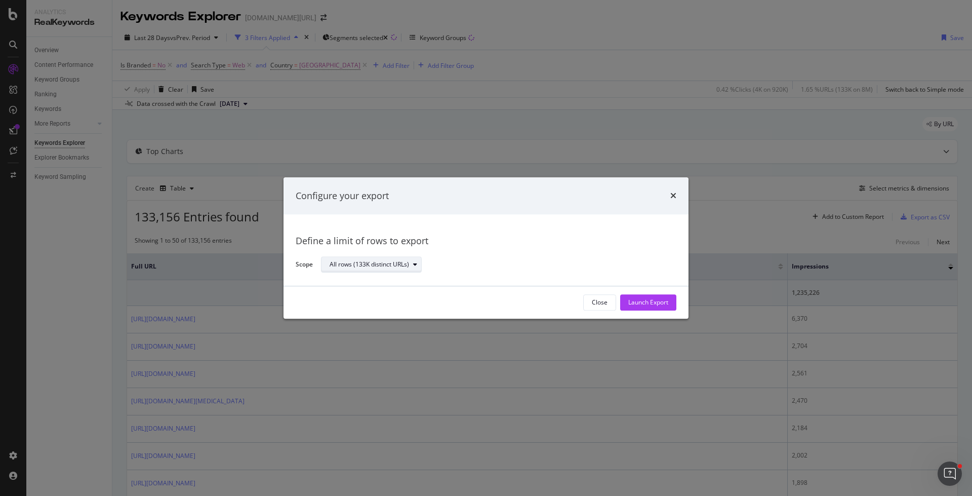
click at [405, 264] on div "All rows (133K distinct URLs)" at bounding box center [369, 265] width 79 height 6
click at [402, 297] on div "Define a limit" at bounding box center [377, 298] width 102 height 13
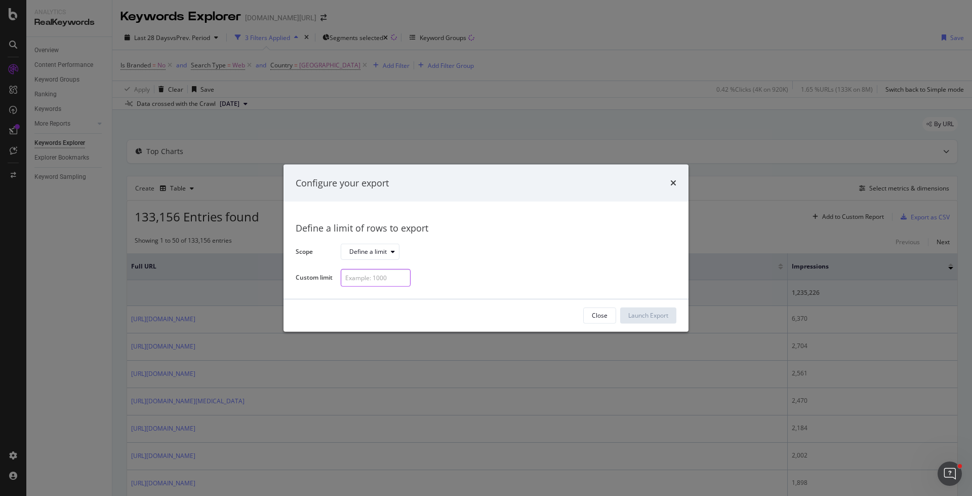
click at [375, 280] on input "modal" at bounding box center [376, 278] width 70 height 18
type input "100"
click at [649, 320] on div "Launch Export" at bounding box center [648, 315] width 40 height 15
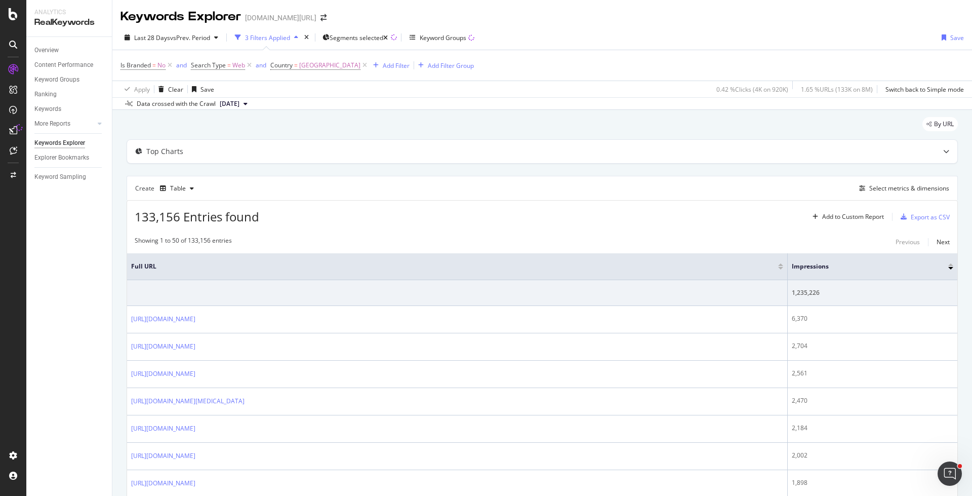
click at [554, 136] on div "By URL" at bounding box center [542, 128] width 831 height 22
click at [384, 64] on div "Add Filter" at bounding box center [396, 65] width 27 height 9
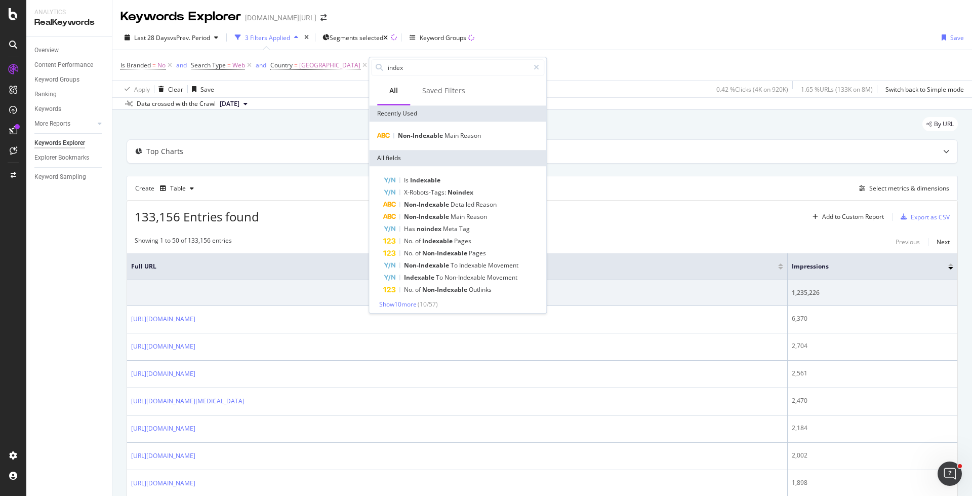
type input "index"
click at [425, 172] on div "Is Indexable X-Robots-Tags: Noindex Non-Indexable Detailed Reason Non-Indexable…" at bounding box center [457, 241] width 177 height 150
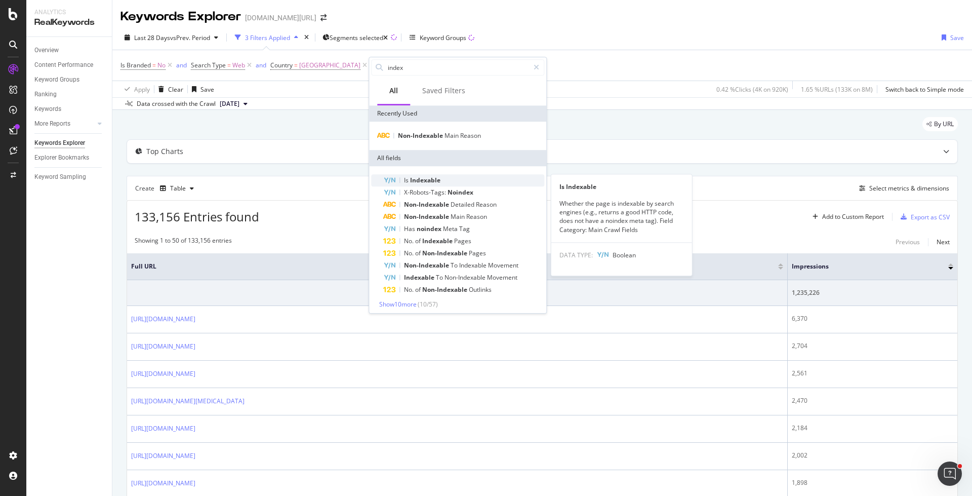
click at [427, 178] on span "Indexable" at bounding box center [425, 180] width 30 height 9
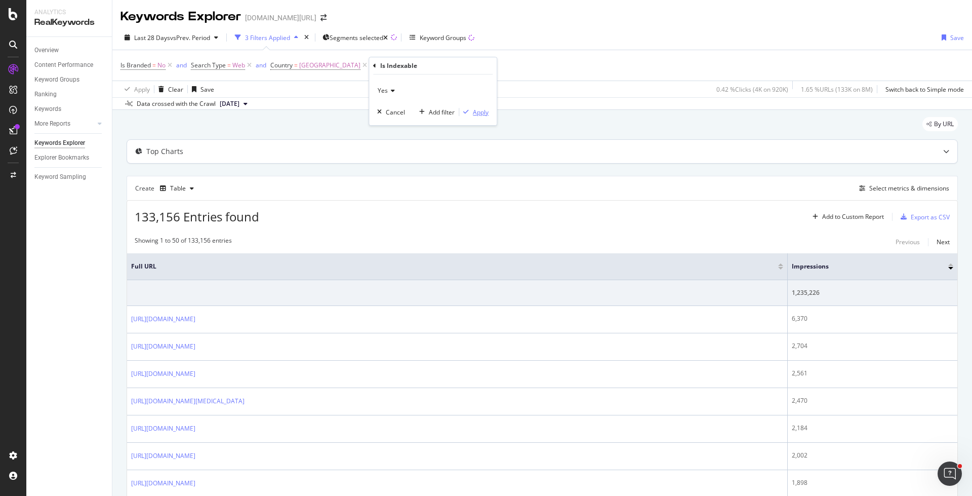
drag, startPoint x: 475, startPoint y: 112, endPoint x: 463, endPoint y: 162, distance: 51.5
click at [475, 112] on div "Apply" at bounding box center [481, 112] width 16 height 9
click at [934, 213] on div "Export as CSV" at bounding box center [930, 217] width 39 height 9
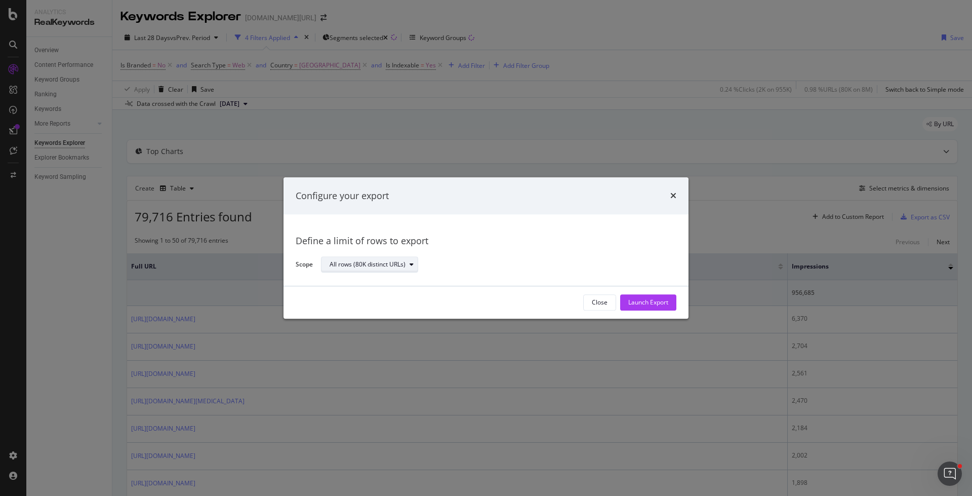
click at [390, 269] on div "All rows (80K distinct URLs)" at bounding box center [374, 265] width 88 height 14
click at [385, 298] on div "Define a limit" at bounding box center [375, 298] width 98 height 13
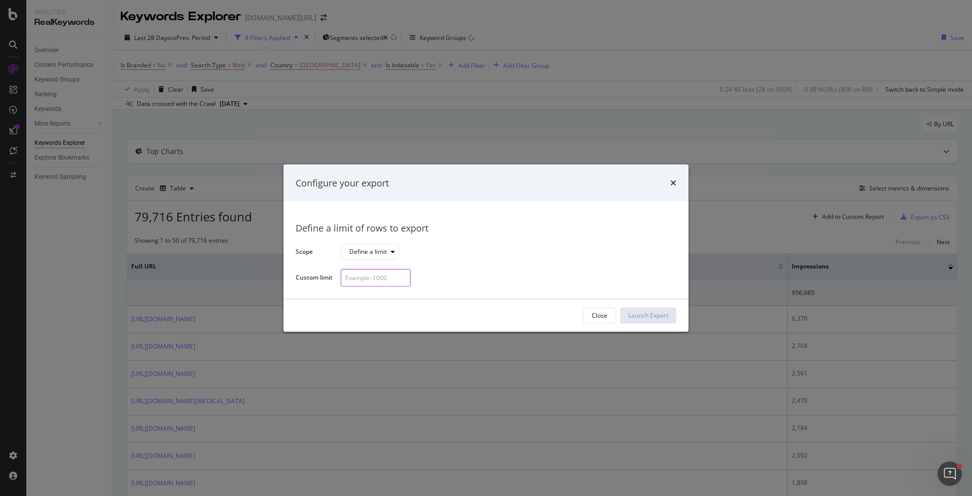
click at [371, 282] on input "modal" at bounding box center [376, 278] width 70 height 18
type input "100"
click at [642, 319] on div "Launch Export" at bounding box center [648, 315] width 40 height 9
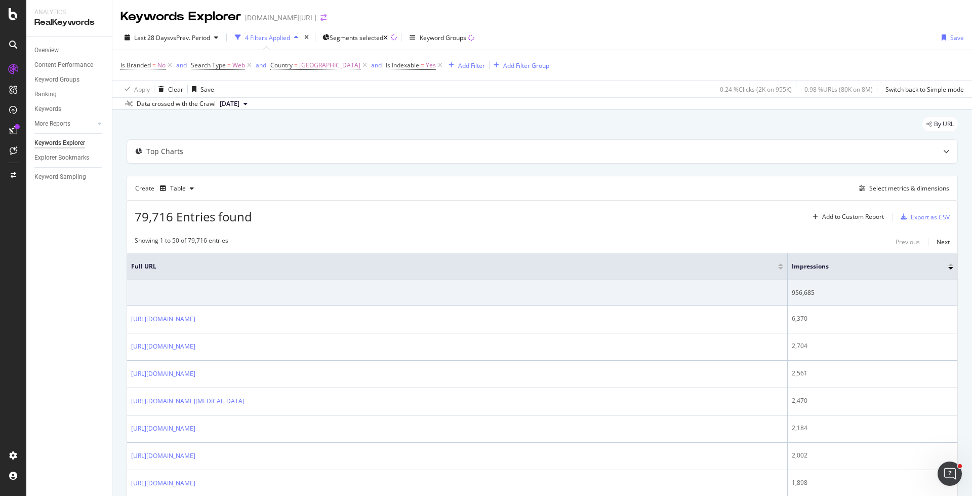
click at [320, 15] on icon "arrow-right-arrow-left" at bounding box center [323, 17] width 6 height 7
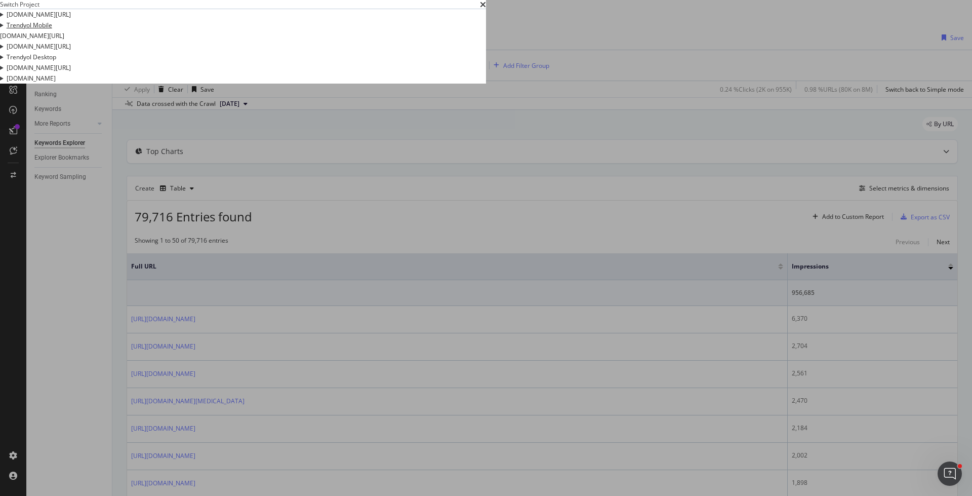
click at [52, 30] on link "Trendyol Mobile" at bounding box center [30, 25] width 46 height 11
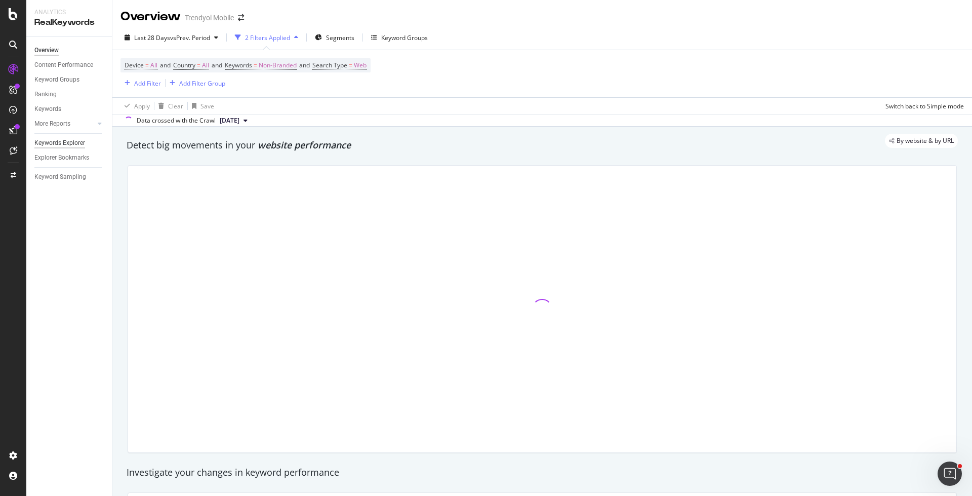
click at [79, 140] on div "Keywords Explorer" at bounding box center [59, 143] width 51 height 11
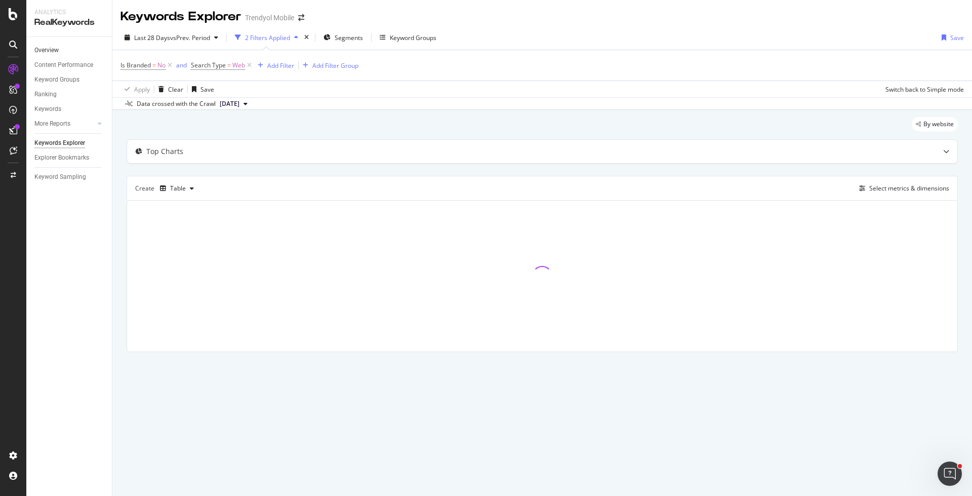
click at [71, 49] on link "Overview" at bounding box center [69, 50] width 70 height 11
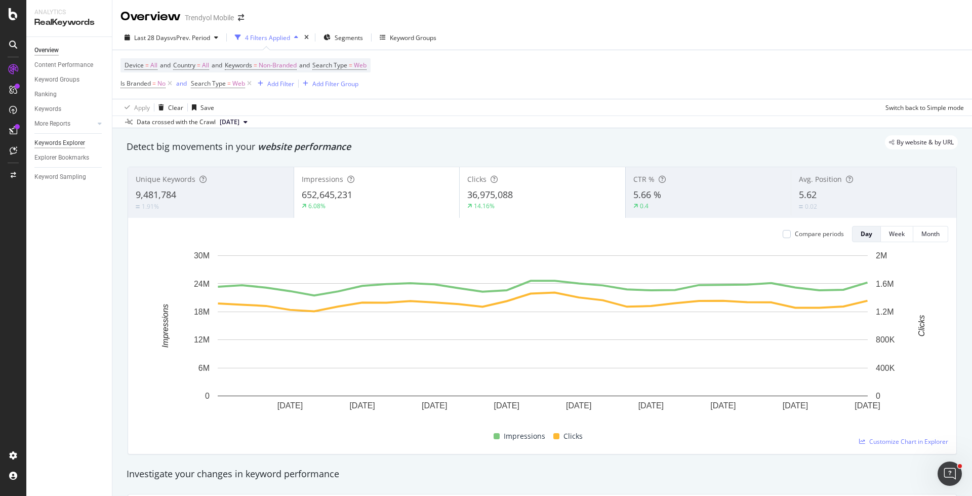
click at [68, 145] on div "Keywords Explorer" at bounding box center [59, 143] width 51 height 11
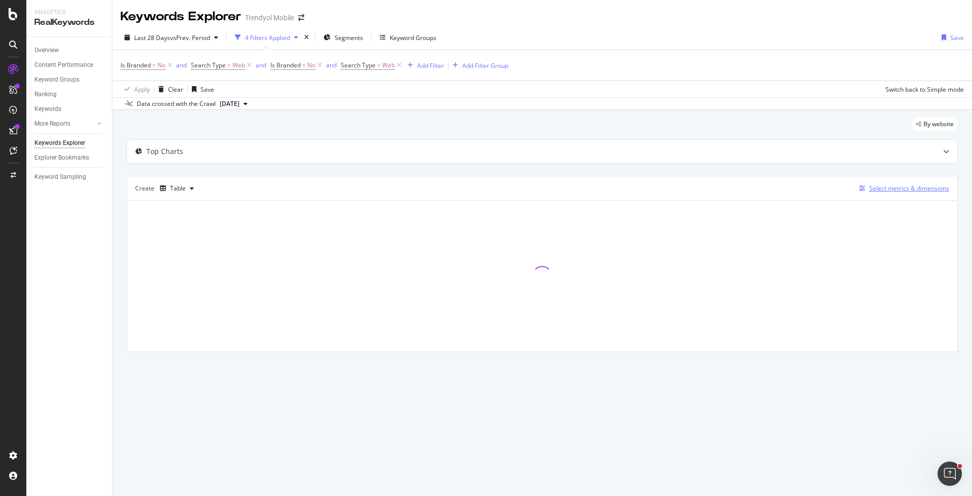
click at [893, 184] on div "Select metrics & dimensions" at bounding box center [909, 188] width 80 height 9
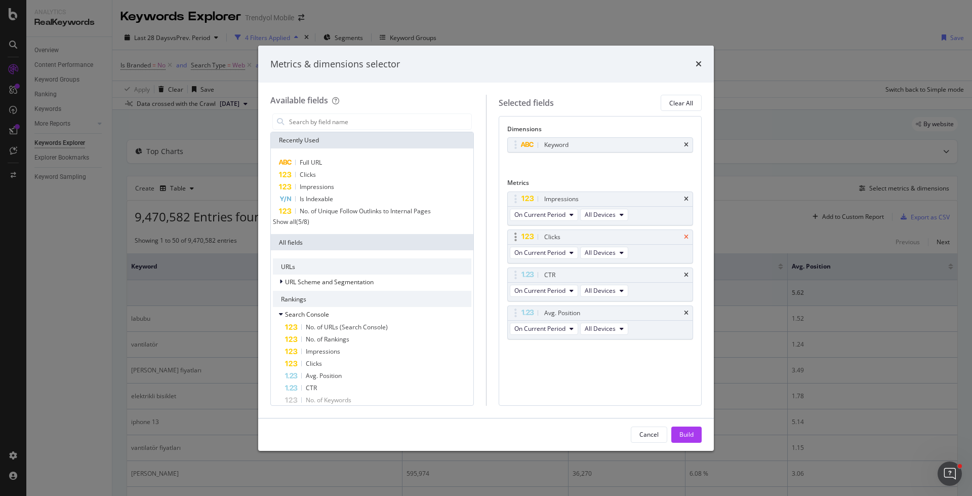
click at [684, 234] on icon "times" at bounding box center [686, 237] width 5 height 6
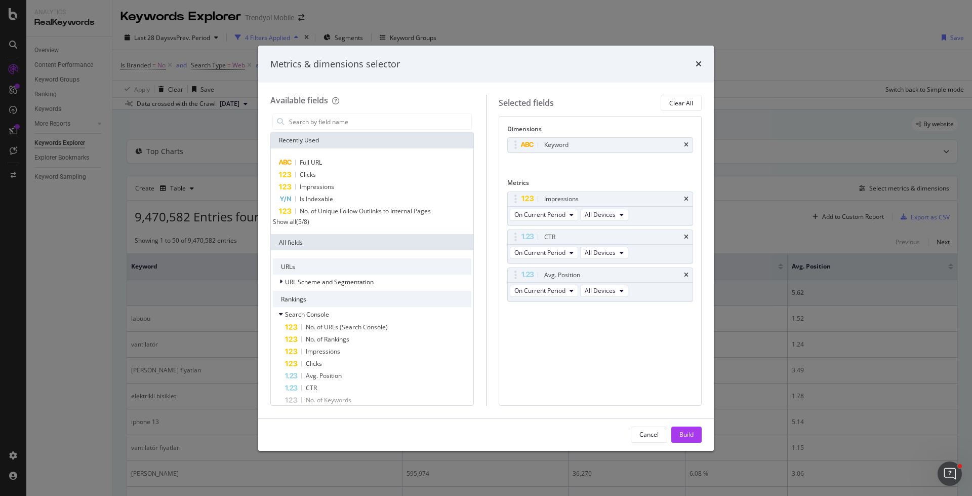
click at [684, 234] on icon "times" at bounding box center [686, 237] width 5 height 6
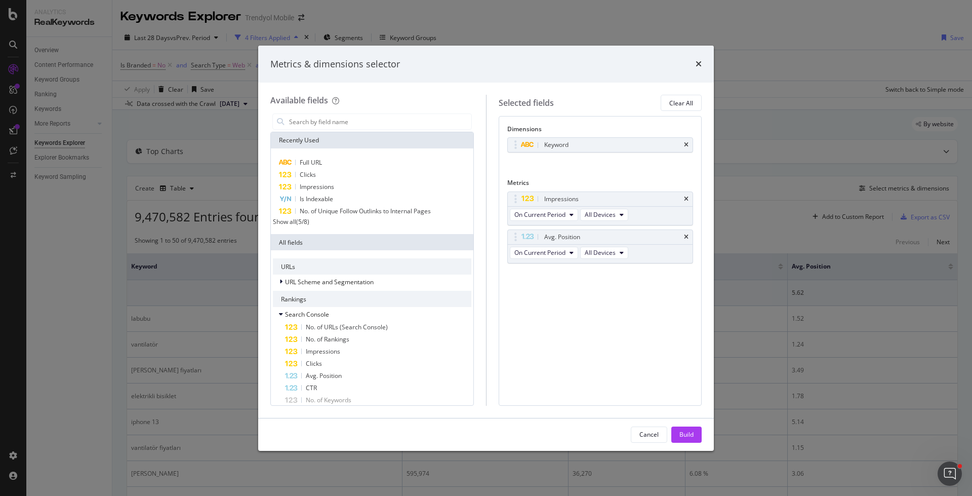
click at [684, 234] on icon "times" at bounding box center [686, 237] width 5 height 6
click at [685, 144] on icon "times" at bounding box center [686, 145] width 5 height 6
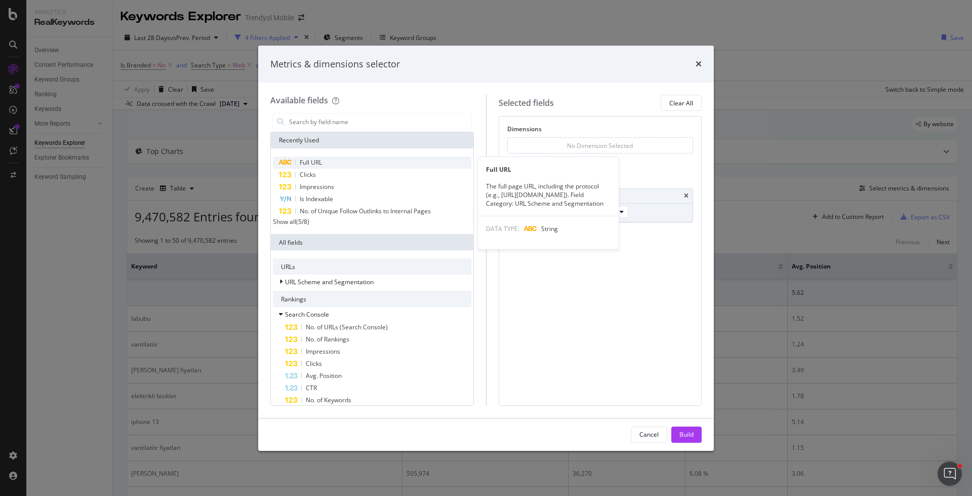
click at [344, 159] on div "Full URL" at bounding box center [372, 162] width 198 height 12
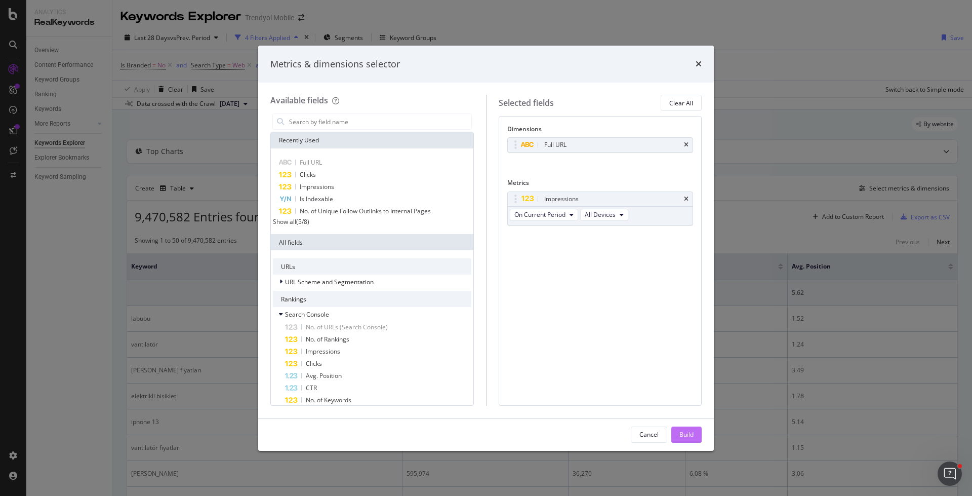
click at [679, 427] on div "Build" at bounding box center [686, 434] width 14 height 15
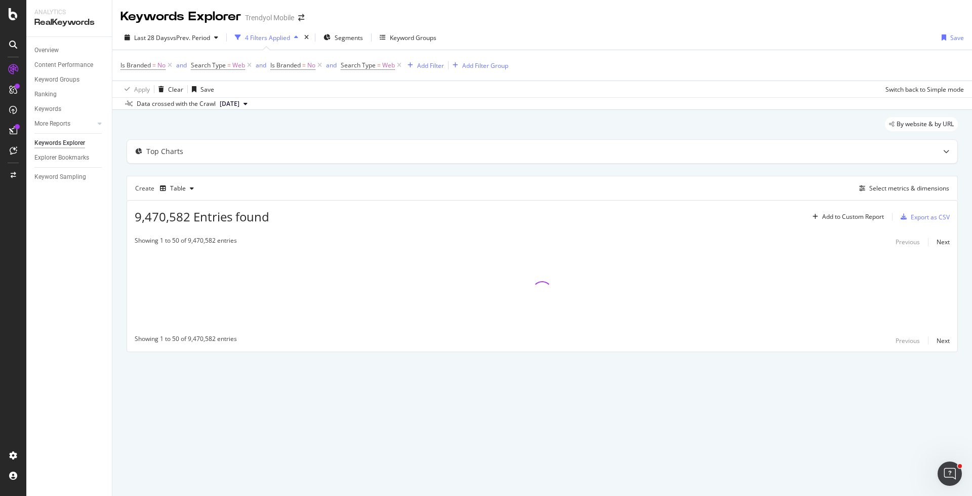
click at [434, 72] on div "Is Branded = No and Search Type = Web and Is Branded = No and Search Type = Web…" at bounding box center [541, 65] width 843 height 30
click at [431, 70] on div "Add Filter" at bounding box center [423, 65] width 41 height 11
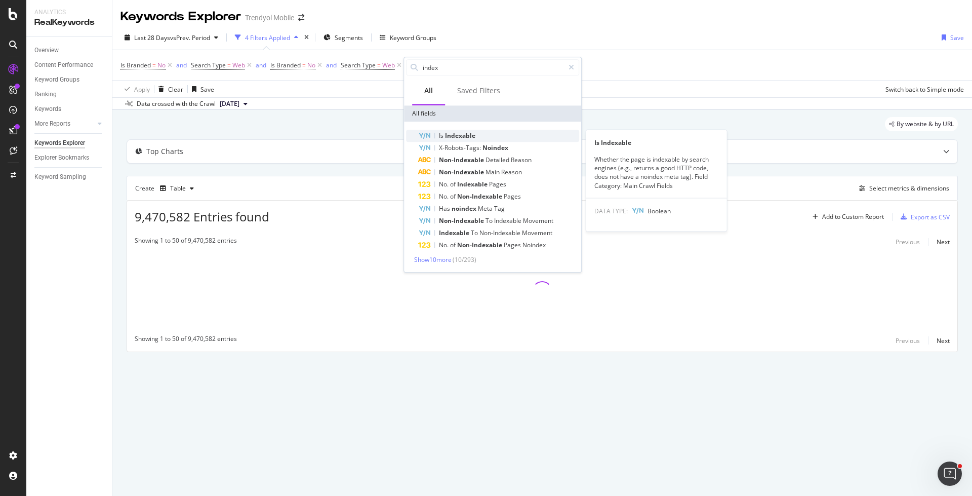
type input "index"
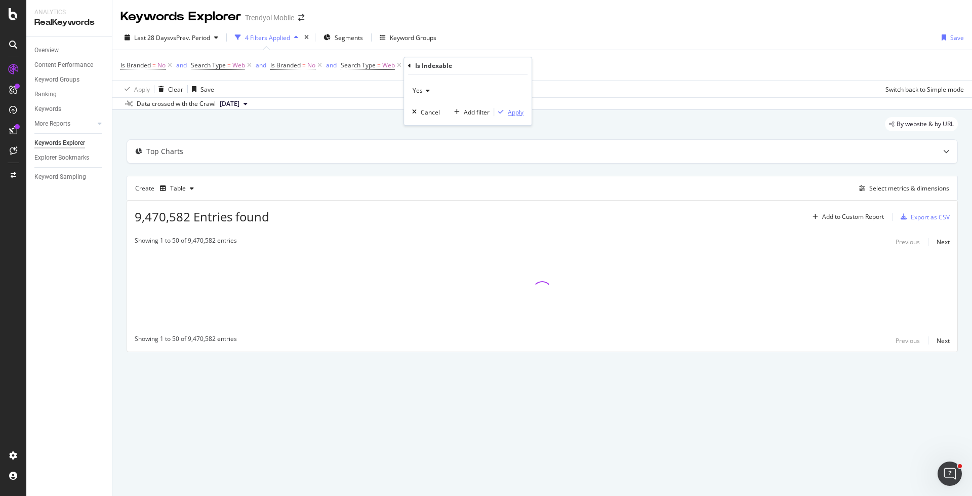
click at [513, 111] on div "Apply" at bounding box center [516, 112] width 16 height 9
click at [522, 64] on div "Add Filter Add Filter Group" at bounding box center [531, 65] width 105 height 12
click at [511, 64] on div "Add Filter" at bounding box center [506, 65] width 27 height 9
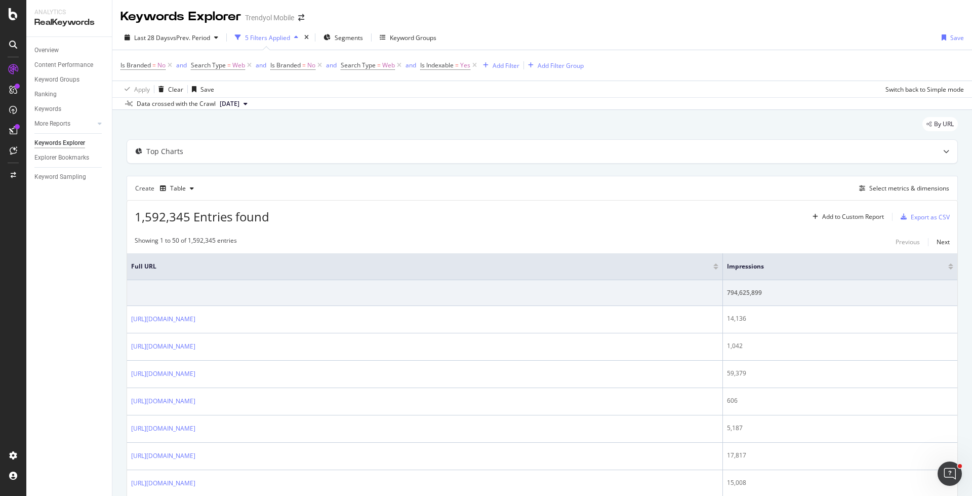
click at [951, 267] on div at bounding box center [950, 268] width 5 height 3
click at [920, 218] on div "Export as CSV" at bounding box center [930, 217] width 39 height 9
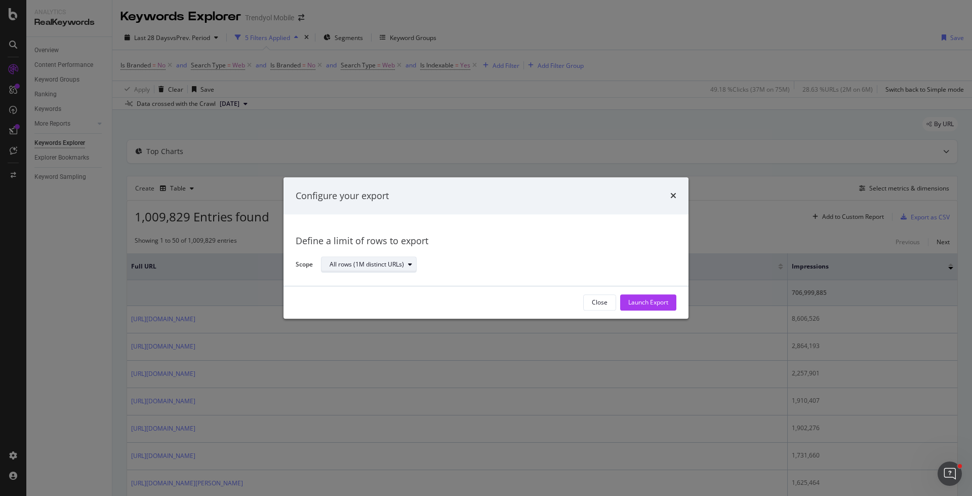
click at [414, 270] on div "All rows (1M distinct URLs)" at bounding box center [373, 265] width 87 height 14
click at [396, 296] on div "Define a limit" at bounding box center [374, 298] width 96 height 13
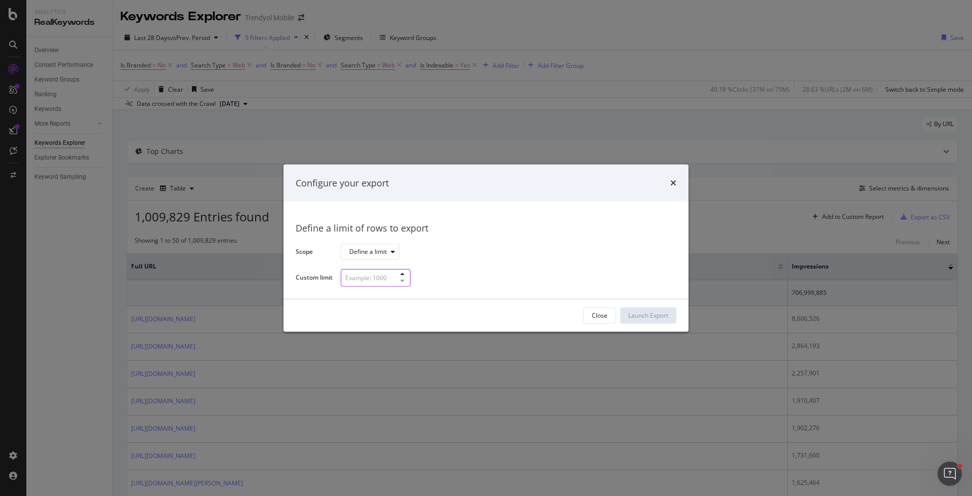
click at [359, 275] on input "modal" at bounding box center [376, 278] width 70 height 18
type input "100"
click at [667, 312] on div "Launch Export" at bounding box center [648, 315] width 40 height 9
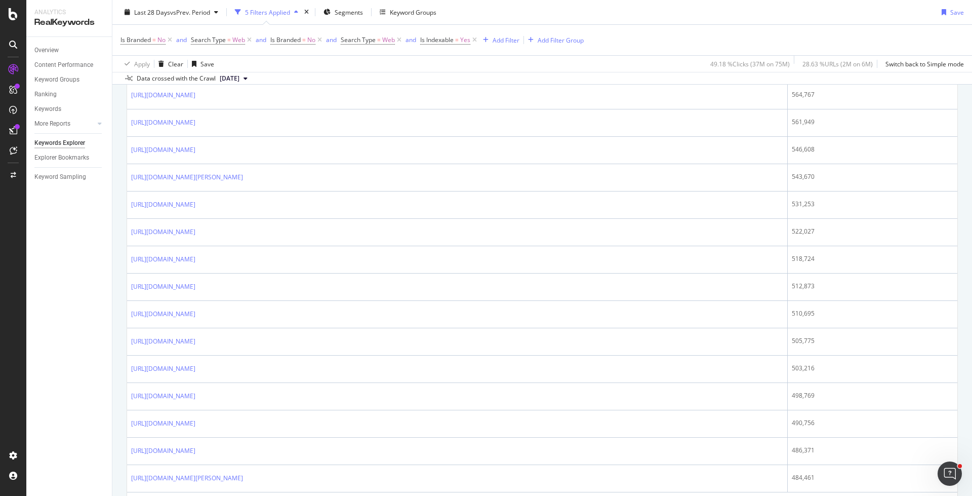
scroll to position [1222, 0]
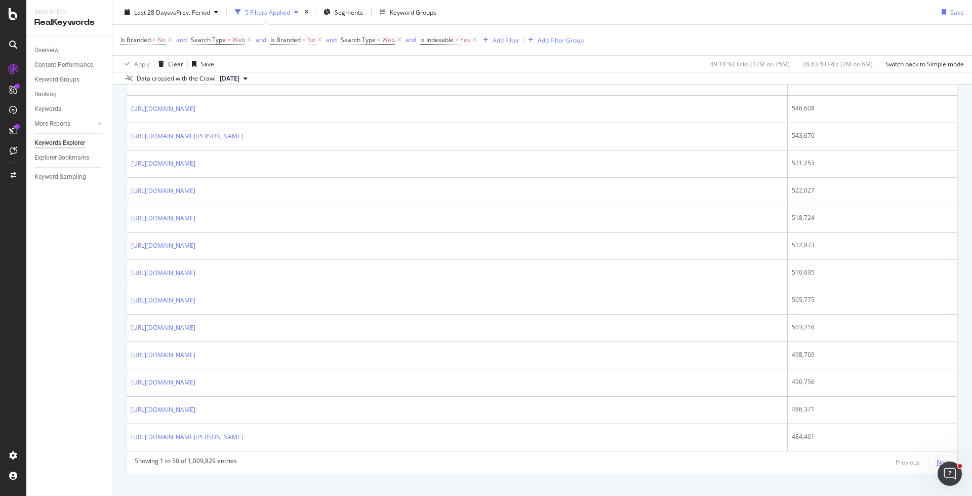
click at [938, 458] on div "Next" at bounding box center [943, 462] width 13 height 9
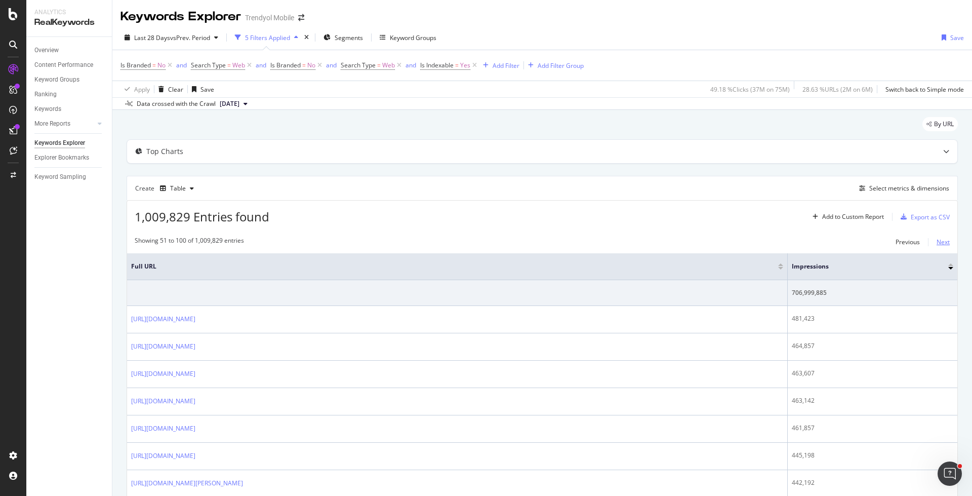
click at [942, 240] on div "Next" at bounding box center [943, 241] width 13 height 9
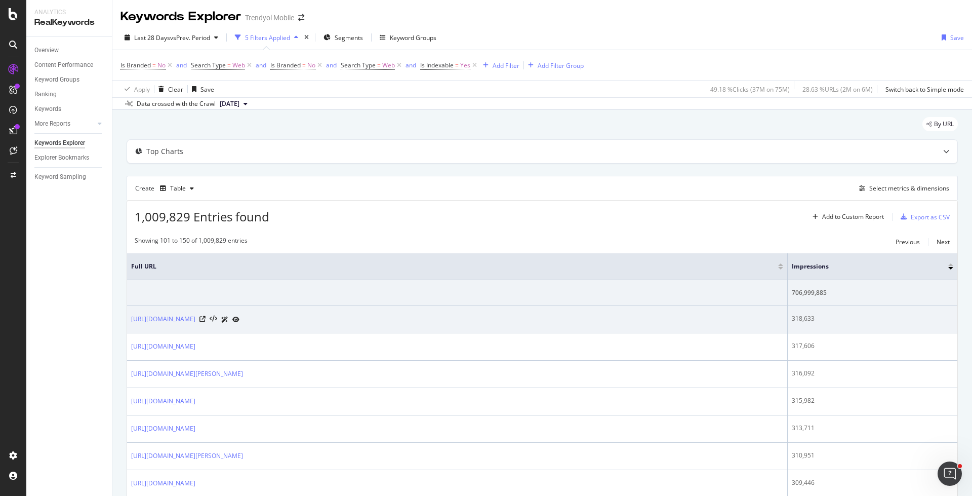
drag, startPoint x: 129, startPoint y: 317, endPoint x: 238, endPoint y: 317, distance: 109.4
click at [238, 317] on td "https://www.trendyol.com/nike-x-b44" at bounding box center [457, 319] width 661 height 27
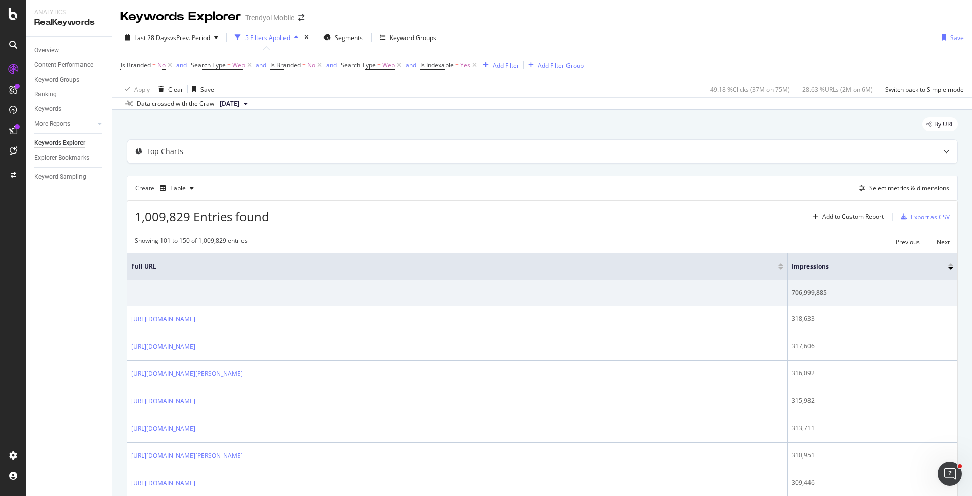
copy link "https://www.trendyol.com/nike-x-b44"
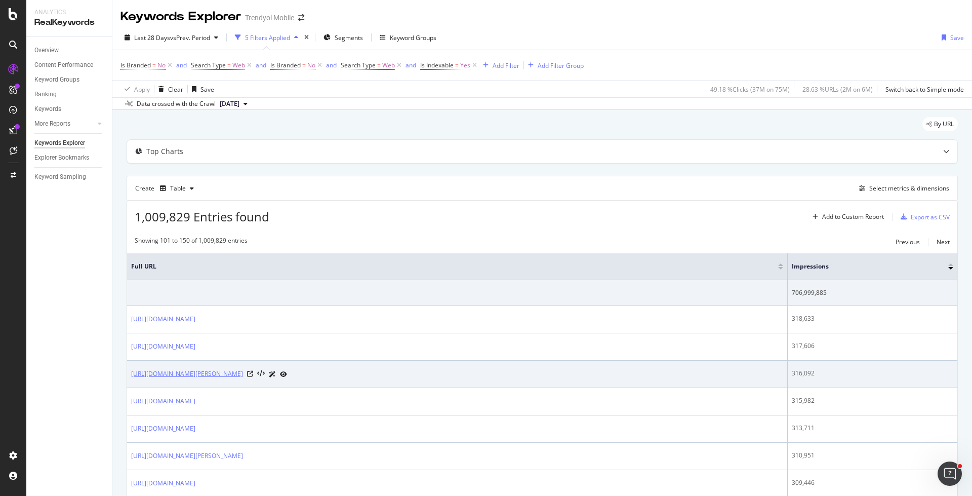
drag, startPoint x: 129, startPoint y: 371, endPoint x: 297, endPoint y: 371, distance: 167.6
click at [297, 371] on td "https://www.trendyol.com/vestel-klima-x-b102900-c104080" at bounding box center [457, 373] width 661 height 27
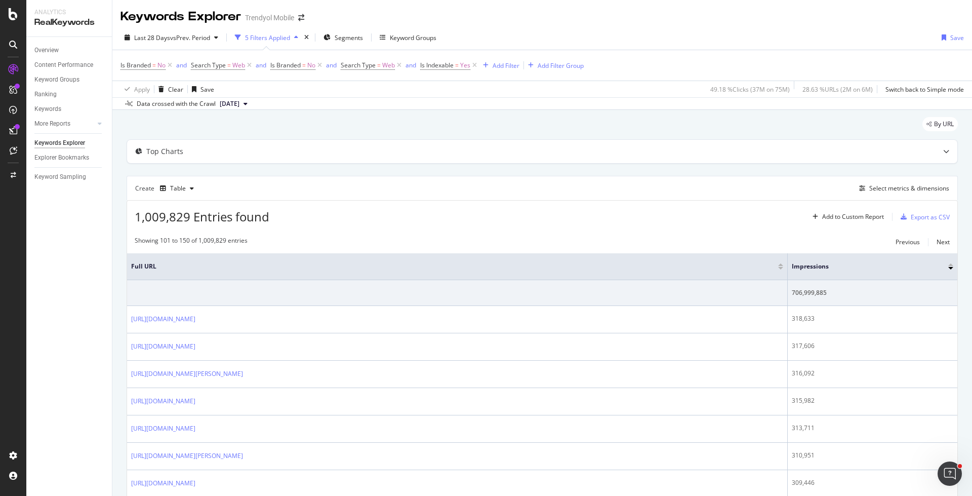
copy link "https://www.trendyol.com/vestel-klima-x-b102900-c104080"
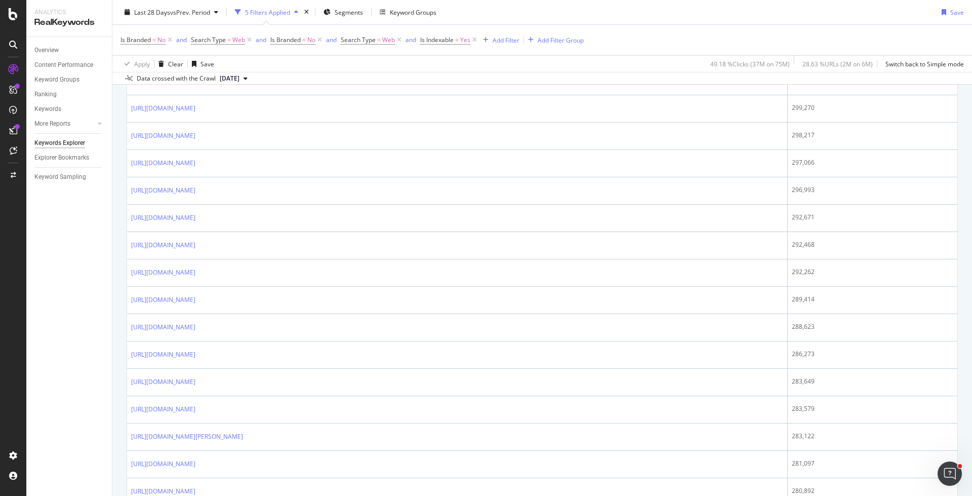
scroll to position [641, 0]
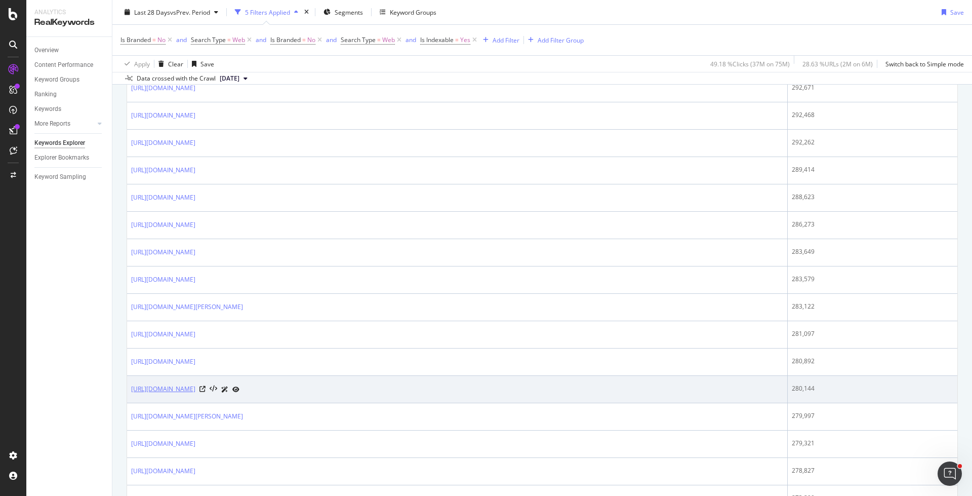
drag, startPoint x: 129, startPoint y: 380, endPoint x: 264, endPoint y: 376, distance: 135.7
click at [264, 376] on td "https://www.trendyol.com/buzdolabi-x-c103623" at bounding box center [457, 389] width 661 height 27
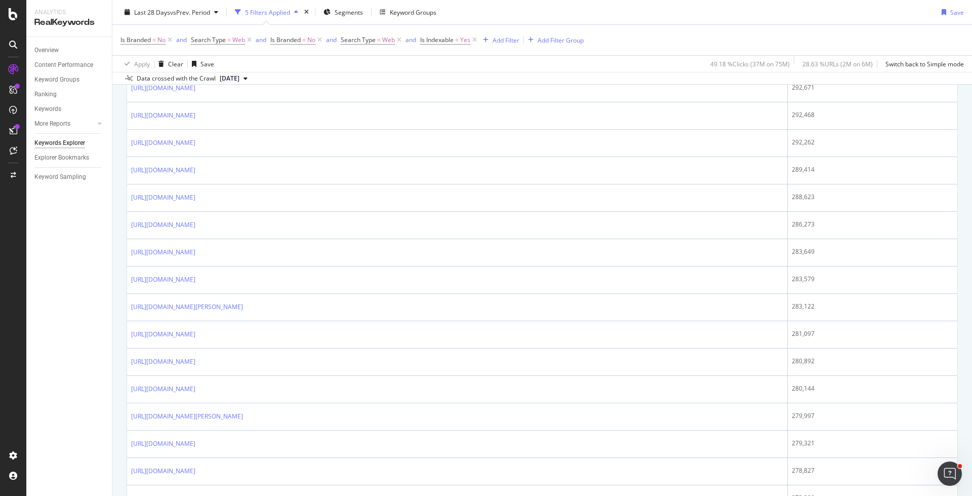
copy link "https://www.trendyol.com/buzdolabi-x-c103623"
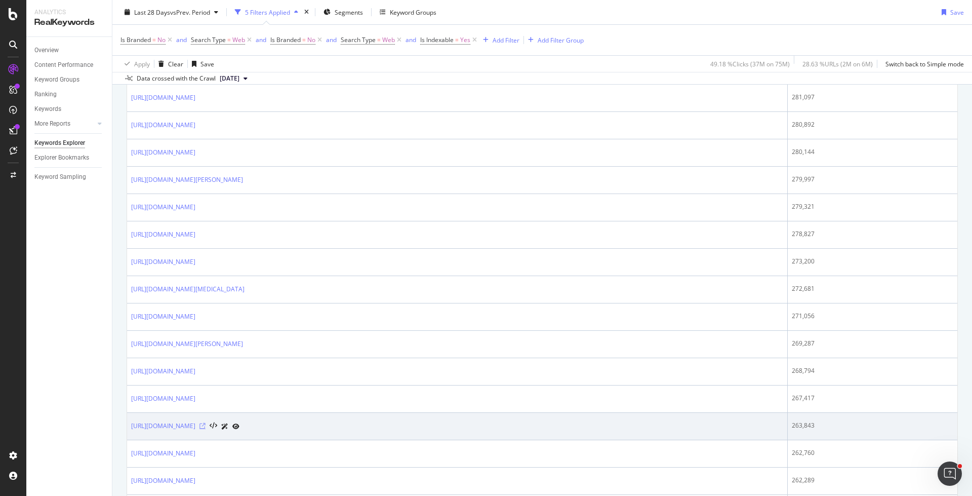
scroll to position [933, 0]
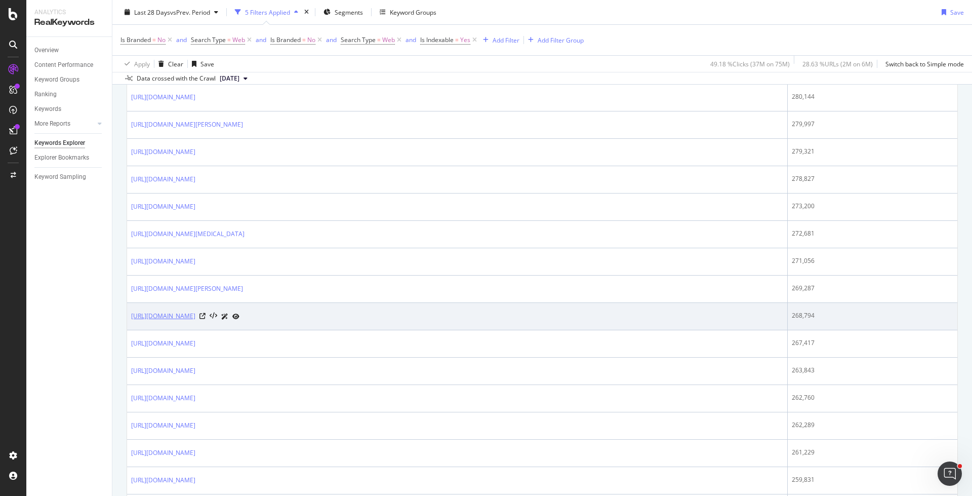
drag, startPoint x: 129, startPoint y: 305, endPoint x: 308, endPoint y: 306, distance: 179.2
click at [308, 306] on td "https://www.trendyol.com/monster-laptop-x-b105536-c103108" at bounding box center [457, 316] width 661 height 27
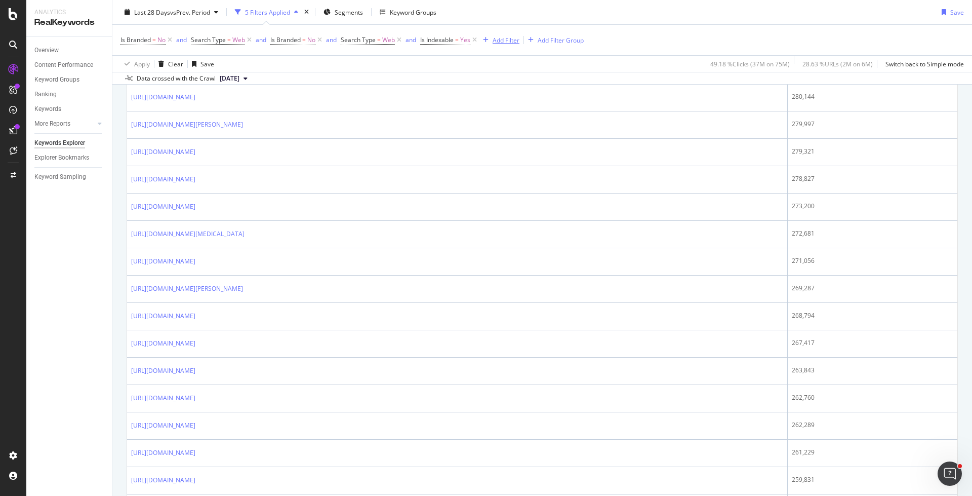
copy link "https://www.trendyol.com/monster-laptop-x-b105536-c103108"
